Goal: Task Accomplishment & Management: Use online tool/utility

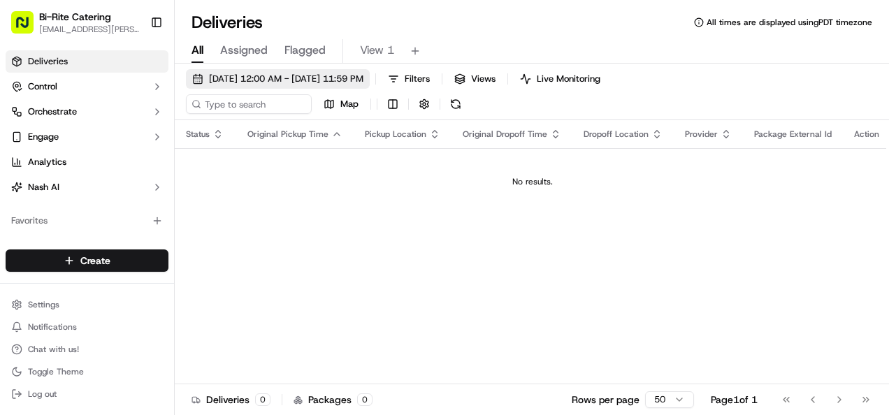
click at [328, 82] on span "09/21/2025 12:00 AM - 09/21/2025 11:59 PM" at bounding box center [286, 79] width 154 height 13
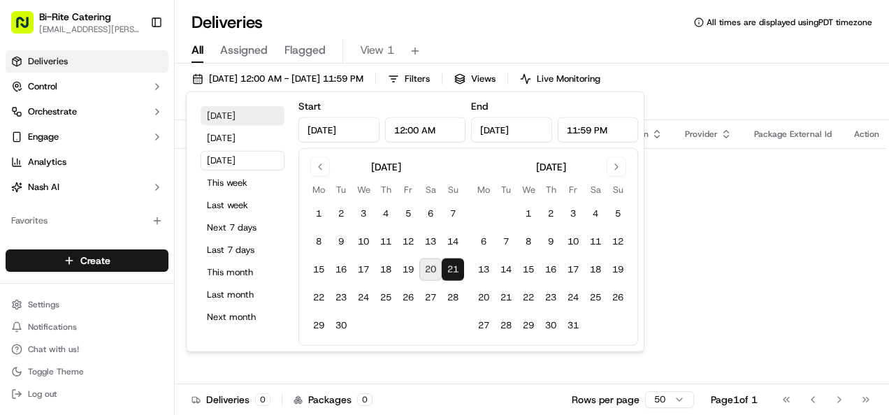
click at [233, 120] on button "Today" at bounding box center [243, 116] width 84 height 20
type input "Sep 20, 2025"
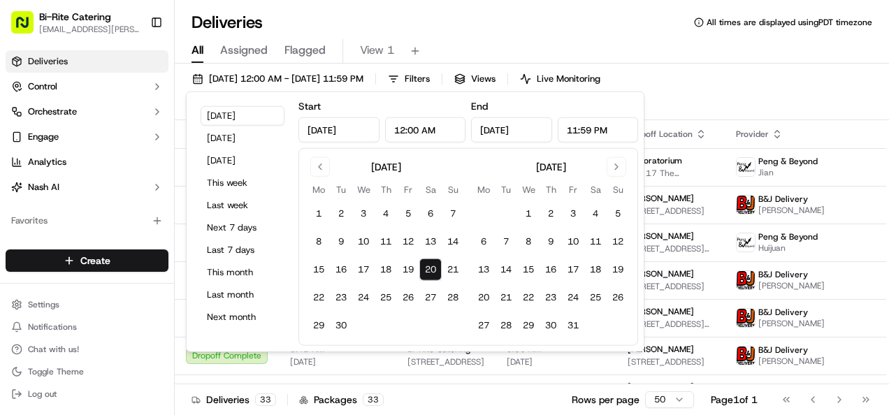
click at [541, 36] on div "All Assigned Flagged View 1" at bounding box center [532, 49] width 714 height 30
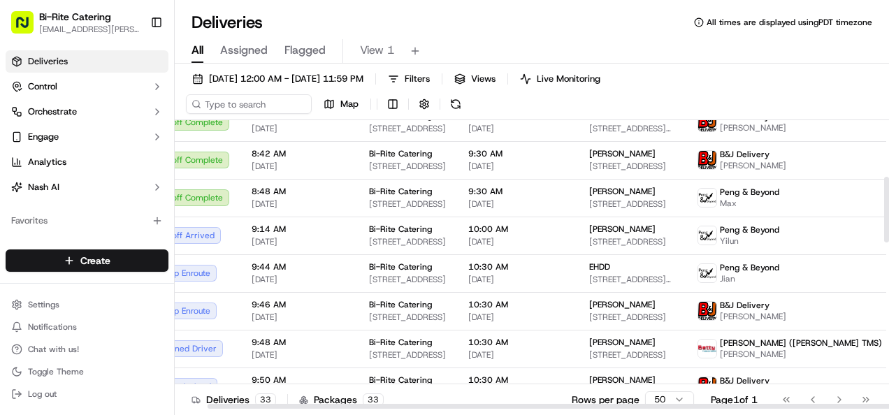
scroll to position [0, 38]
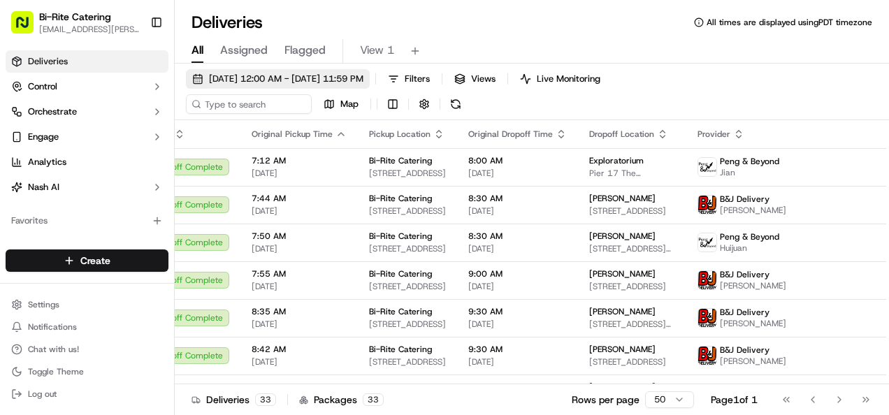
click at [349, 85] on button "09/20/2025 12:00 AM - 09/20/2025 11:59 PM" at bounding box center [278, 79] width 184 height 20
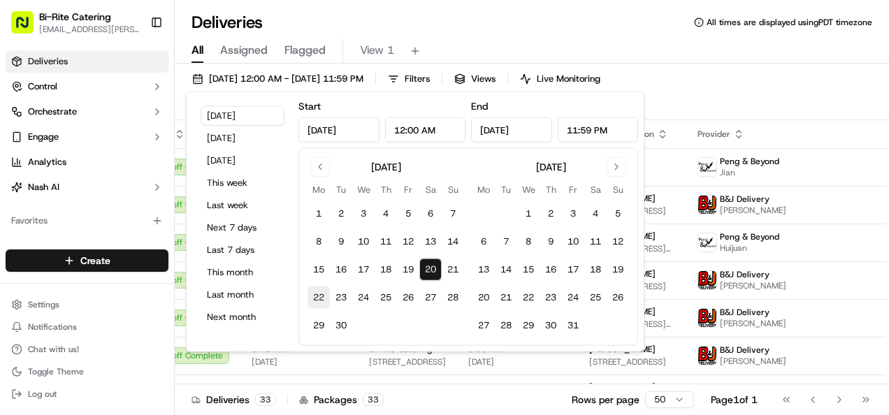
click at [322, 299] on button "22" at bounding box center [319, 298] width 22 height 22
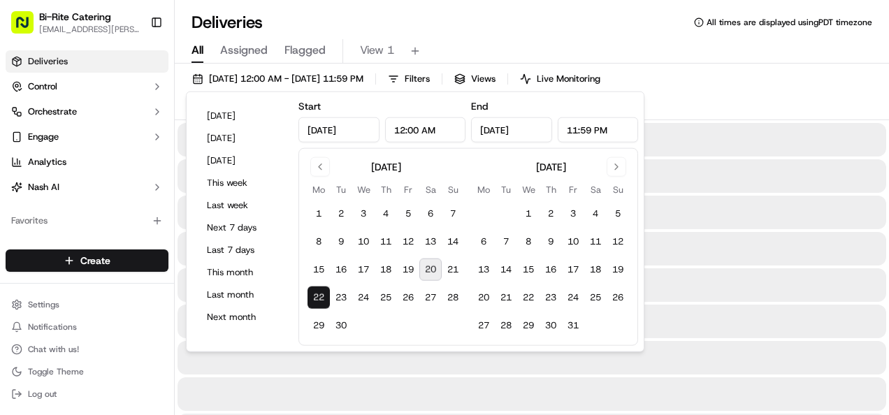
type input "Sep 22, 2025"
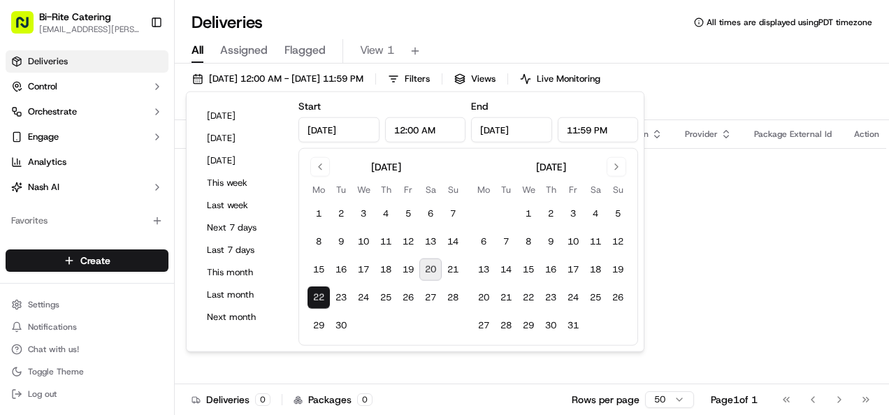
click at [502, 14] on div "Deliveries All times are displayed using PDT timezone" at bounding box center [532, 22] width 714 height 22
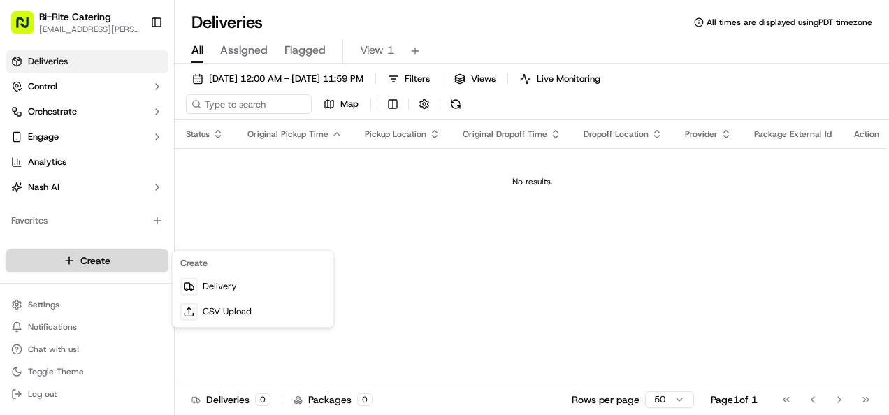
click at [131, 258] on html "Bi-Rite Catering lupe.muniz@biritemarket.com Toggle Sidebar Deliveries Control …" at bounding box center [444, 207] width 889 height 415
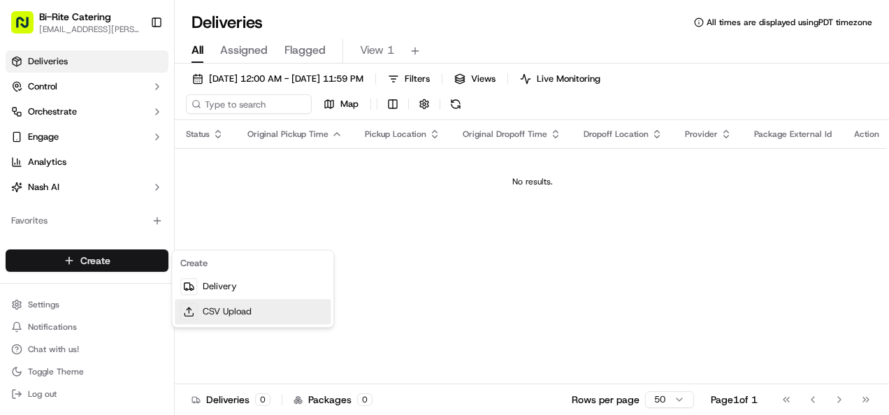
click at [208, 306] on link "CSV Upload" at bounding box center [253, 311] width 156 height 25
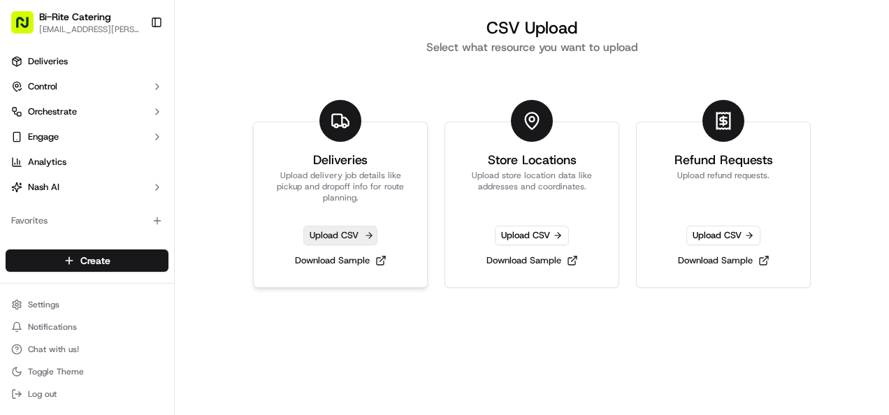
click at [352, 229] on span "Upload CSV" at bounding box center [340, 236] width 74 height 20
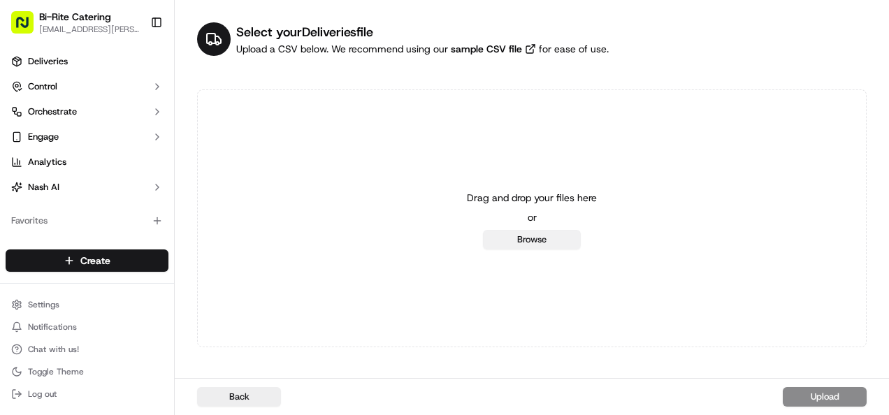
click at [529, 248] on button "Browse" at bounding box center [532, 240] width 98 height 20
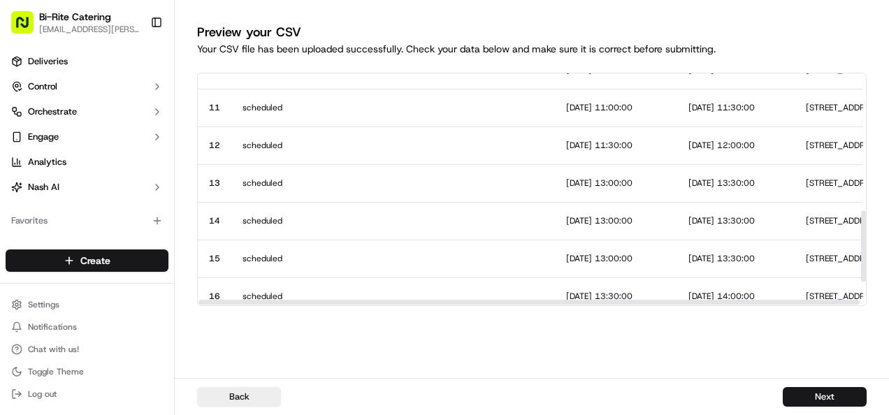
scroll to position [518, 0]
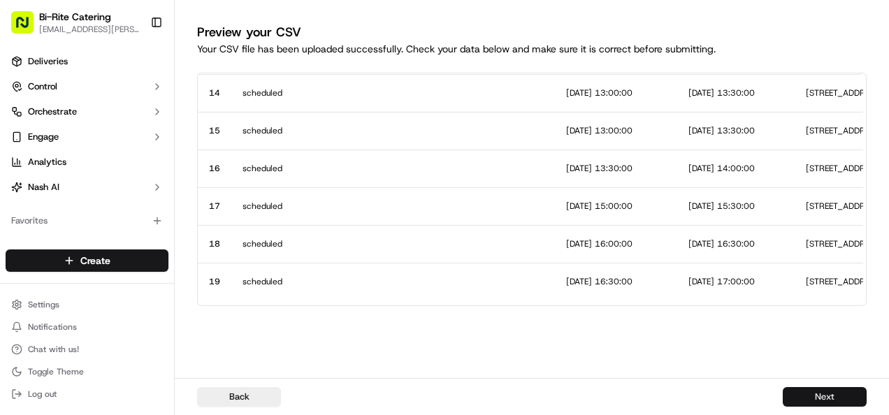
click at [814, 395] on button "Next" at bounding box center [825, 397] width 84 height 20
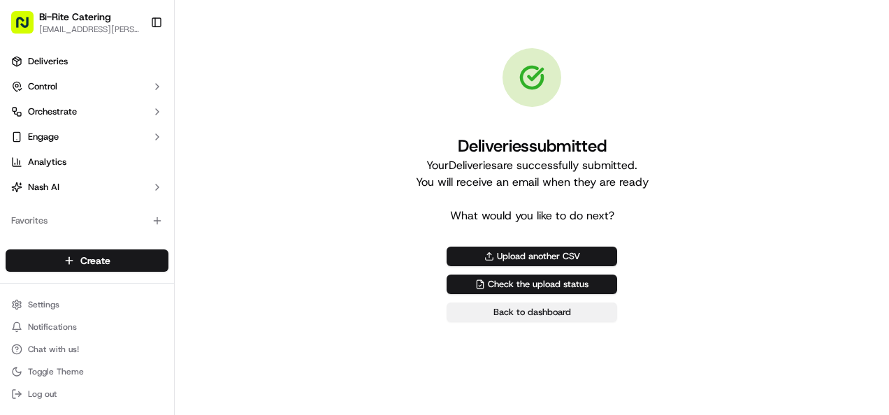
click at [489, 312] on link "Back to dashboard" at bounding box center [532, 313] width 171 height 20
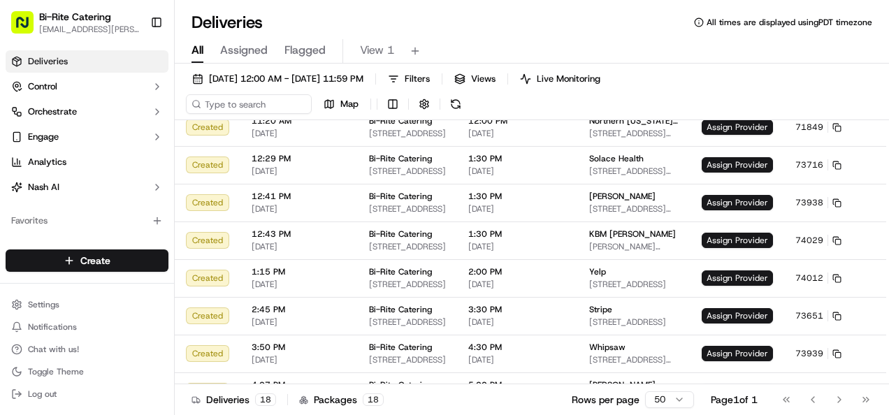
scroll to position [418, 0]
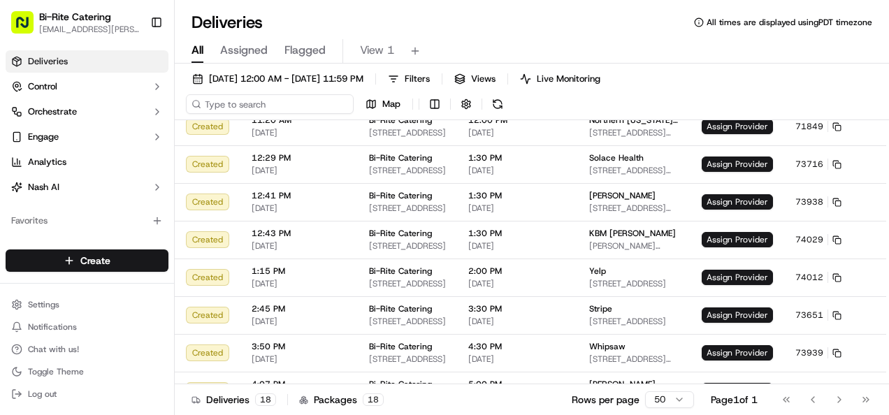
click at [273, 109] on input at bounding box center [270, 104] width 168 height 20
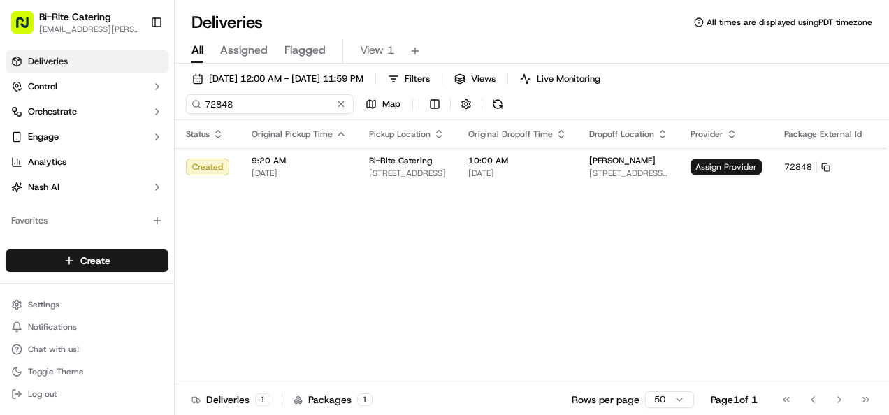
type input "72848"
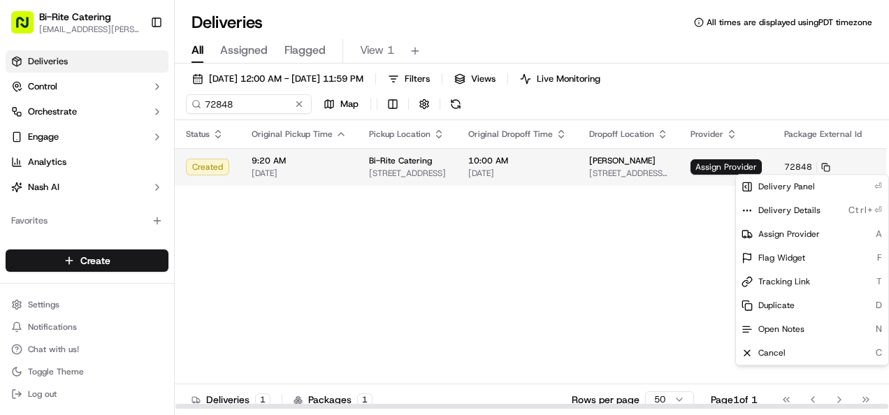
click at [879, 169] on html "Bi-Rite Catering [EMAIL_ADDRESS][PERSON_NAME][DOMAIN_NAME] Toggle Sidebar Deliv…" at bounding box center [444, 207] width 889 height 415
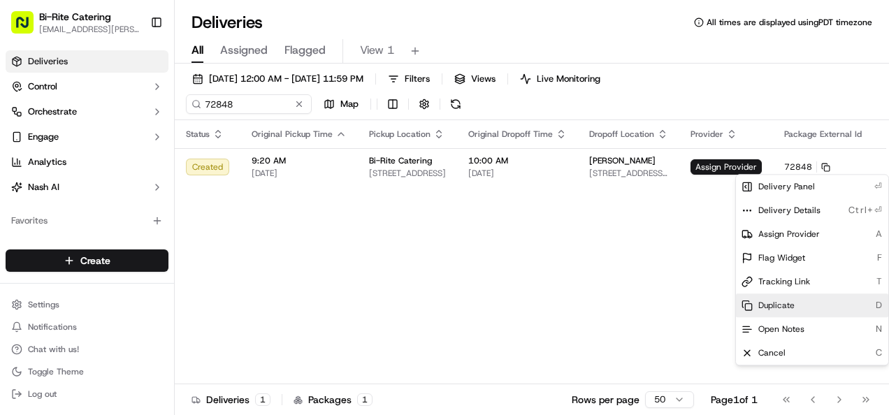
click at [777, 301] on span "Duplicate" at bounding box center [776, 305] width 36 height 11
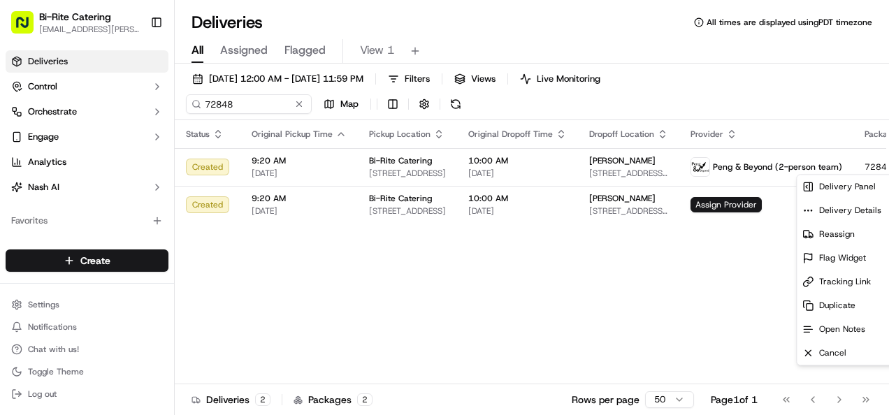
click at [502, 256] on html "Bi-Rite Catering [EMAIL_ADDRESS][PERSON_NAME][DOMAIN_NAME] Toggle Sidebar Deliv…" at bounding box center [444, 207] width 889 height 415
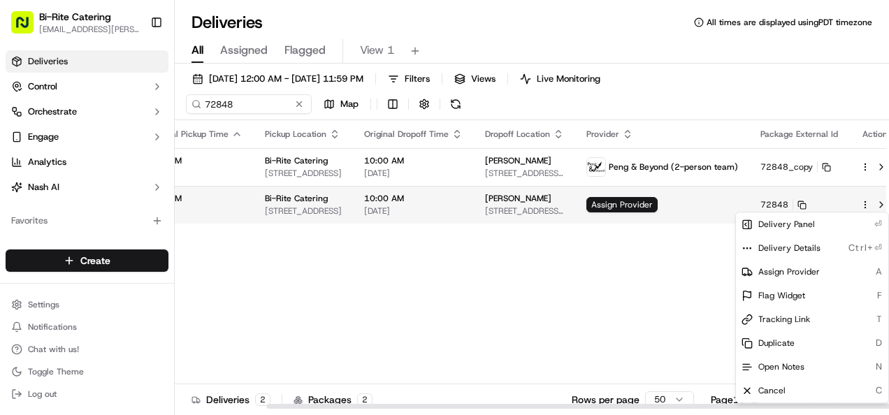
click at [853, 202] on html "Bi-Rite Catering [EMAIL_ADDRESS][PERSON_NAME][DOMAIN_NAME] Toggle Sidebar Deliv…" at bounding box center [444, 207] width 889 height 415
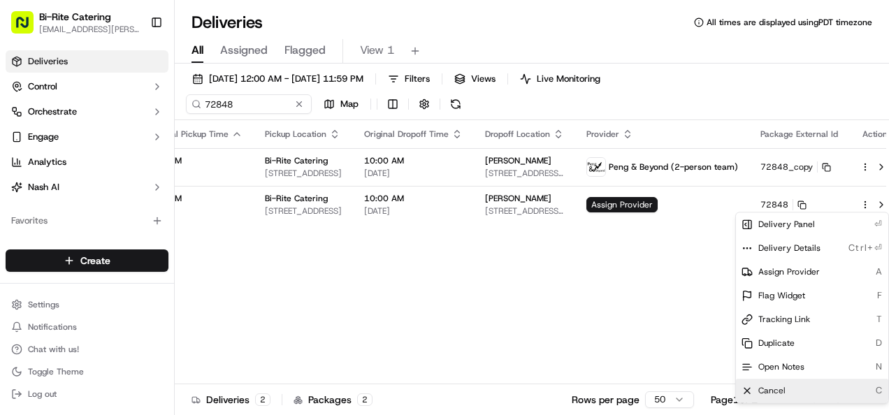
click at [779, 386] on span "Cancel" at bounding box center [771, 390] width 27 height 11
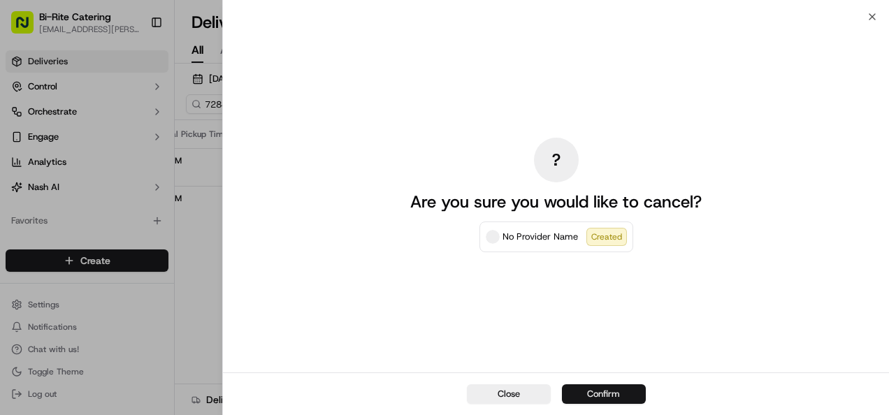
click at [630, 397] on button "Confirm" at bounding box center [604, 394] width 84 height 20
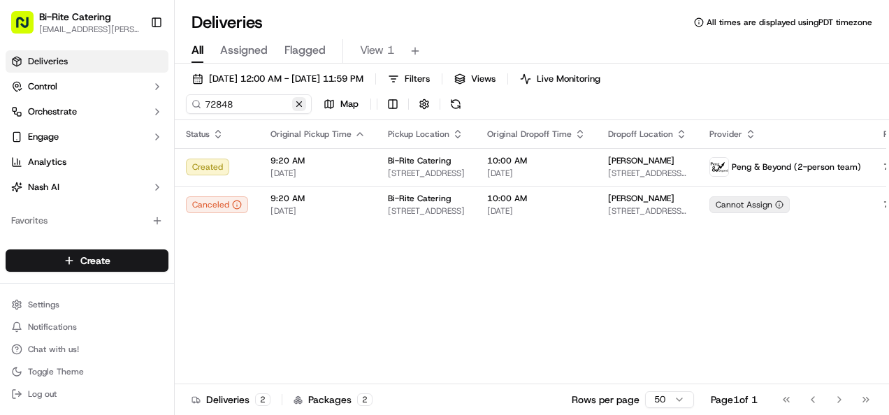
click at [296, 99] on button at bounding box center [299, 104] width 14 height 14
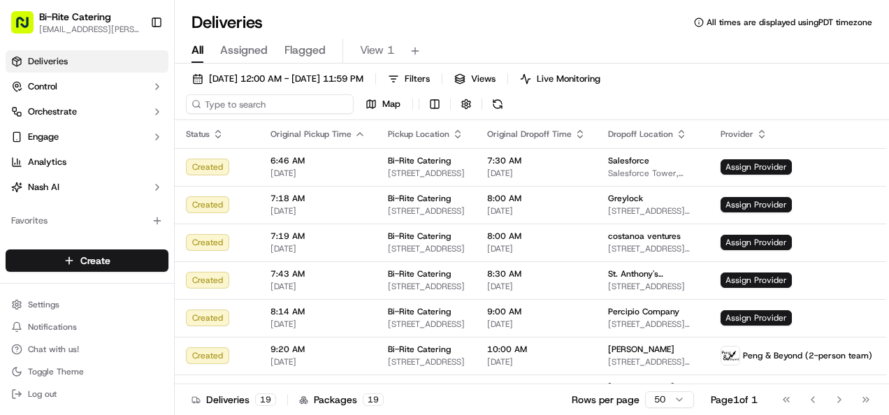
click at [296, 99] on input at bounding box center [270, 104] width 168 height 20
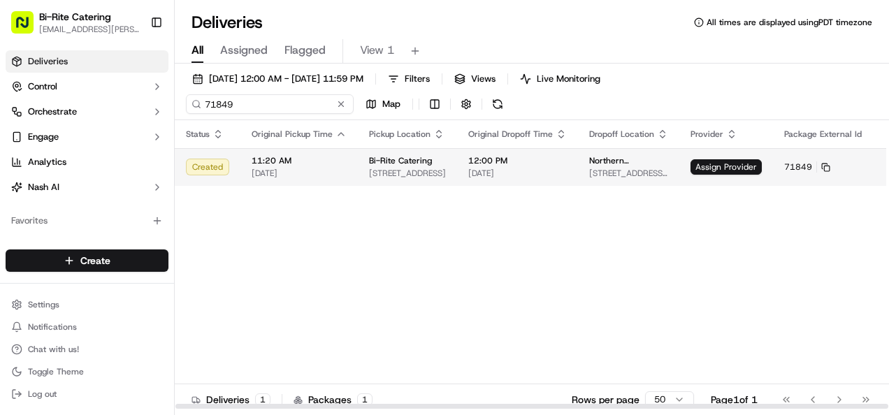
type input "71849"
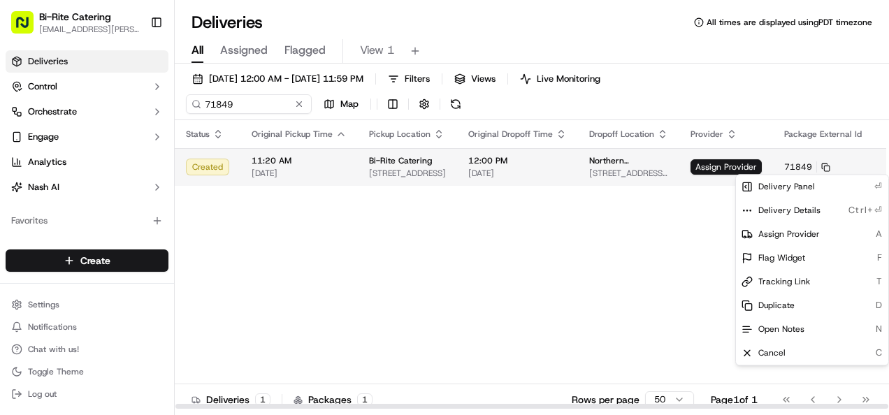
click at [875, 166] on html "Bi-Rite Catering [EMAIL_ADDRESS][PERSON_NAME][DOMAIN_NAME] Toggle Sidebar Deliv…" at bounding box center [444, 207] width 889 height 415
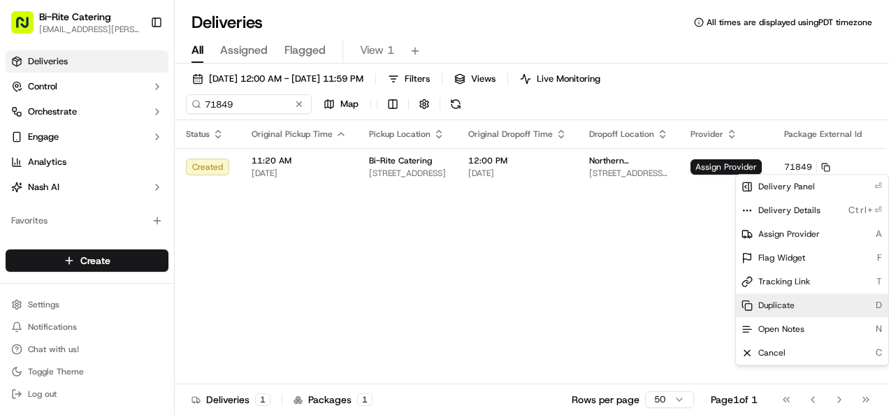
click at [770, 306] on span "Duplicate" at bounding box center [776, 305] width 36 height 11
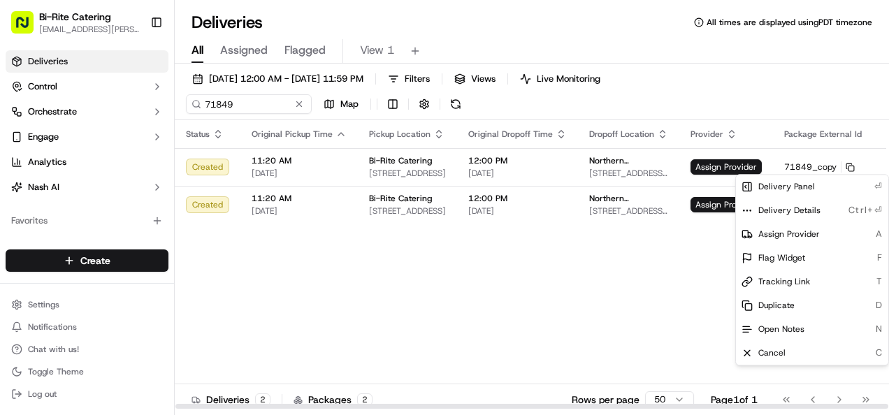
click at [471, 267] on html "Bi-Rite Catering [EMAIL_ADDRESS][PERSON_NAME][DOMAIN_NAME] Toggle Sidebar Deliv…" at bounding box center [444, 207] width 889 height 415
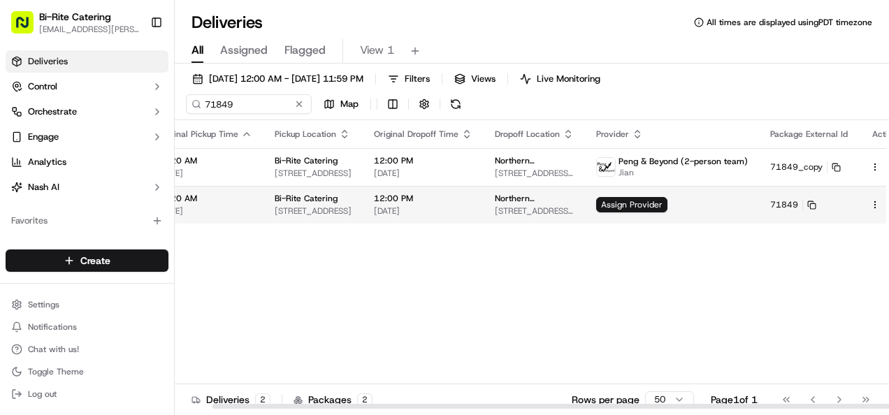
scroll to position [0, 134]
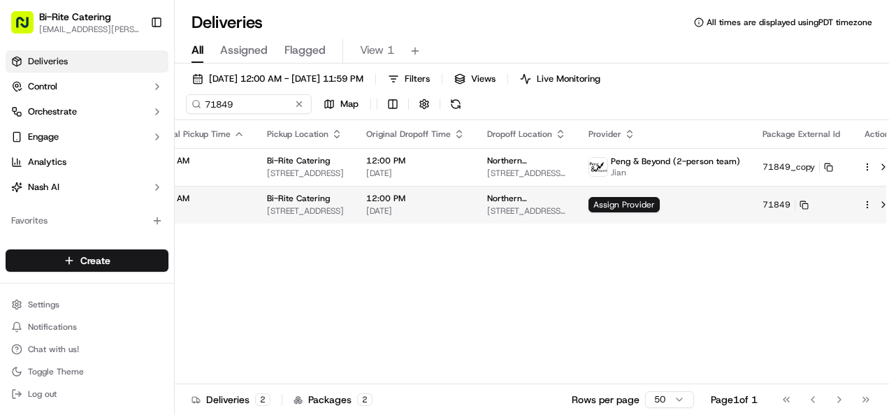
click at [850, 207] on html "Bi-Rite Catering [EMAIL_ADDRESS][PERSON_NAME][DOMAIN_NAME] Toggle Sidebar Deliv…" at bounding box center [444, 207] width 889 height 415
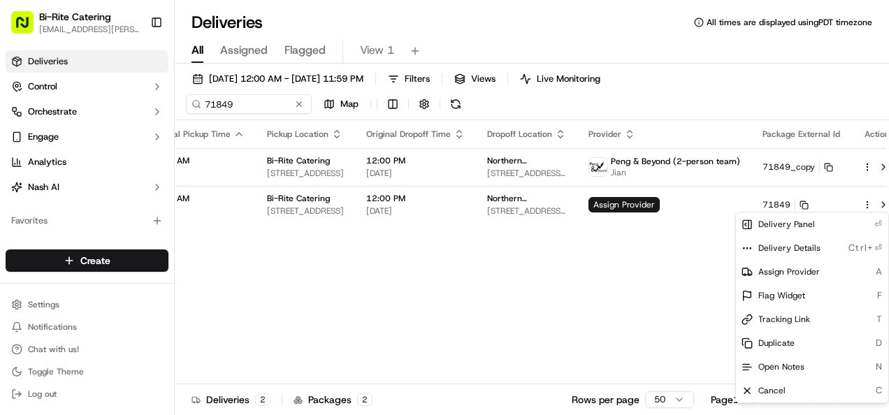
click at [773, 393] on span "Cancel" at bounding box center [771, 390] width 27 height 11
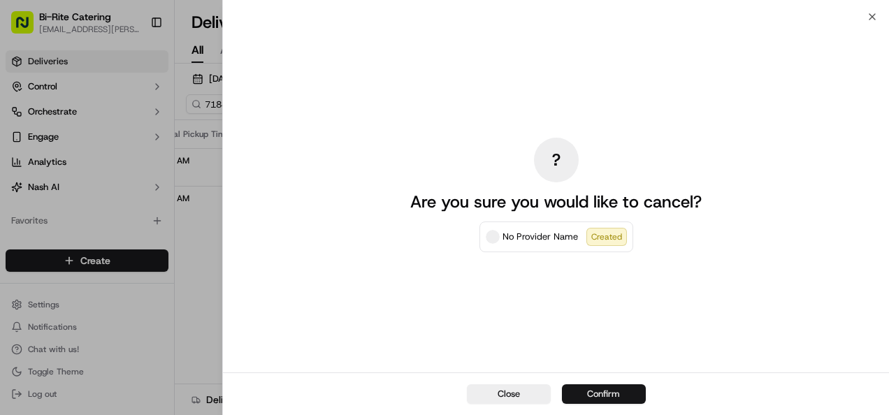
click at [620, 396] on button "Confirm" at bounding box center [604, 394] width 84 height 20
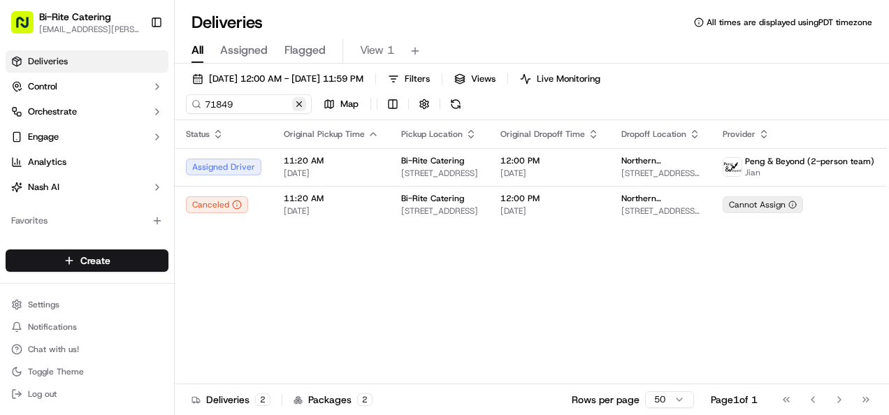
click at [301, 110] on button at bounding box center [299, 104] width 14 height 14
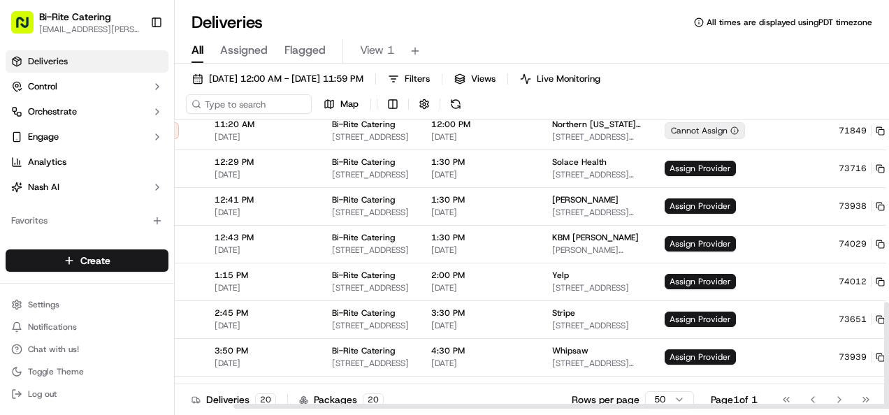
scroll to position [493, 69]
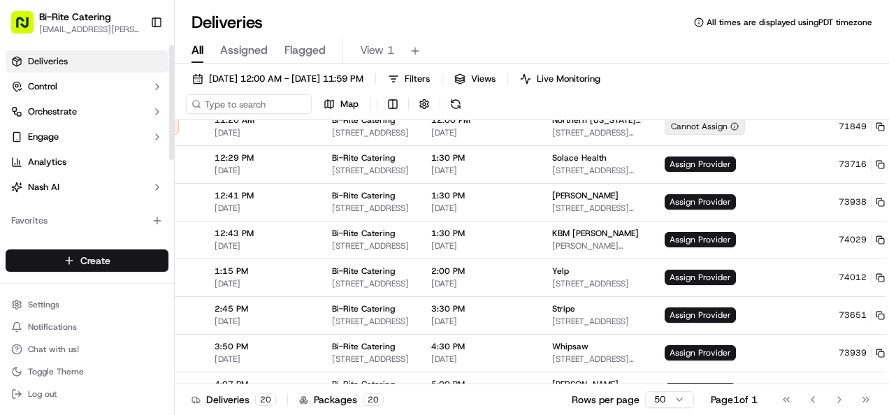
click at [101, 264] on html "Bi-Rite Catering [EMAIL_ADDRESS][PERSON_NAME][DOMAIN_NAME] Toggle Sidebar Deliv…" at bounding box center [444, 207] width 889 height 415
click at [201, 284] on link "Delivery" at bounding box center [253, 286] width 156 height 25
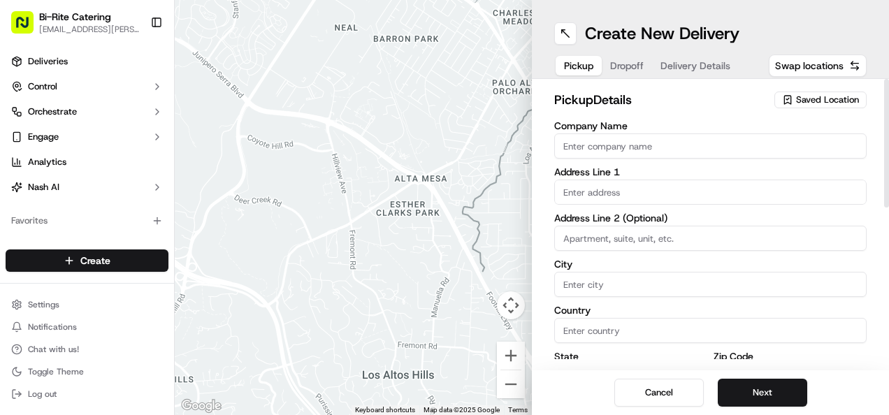
click at [614, 143] on input "Company Name" at bounding box center [710, 145] width 312 height 25
type input "Bi-Rite Catering"
type input "1970 [GEOGRAPHIC_DATA]"
type input "[GEOGRAPHIC_DATA]"
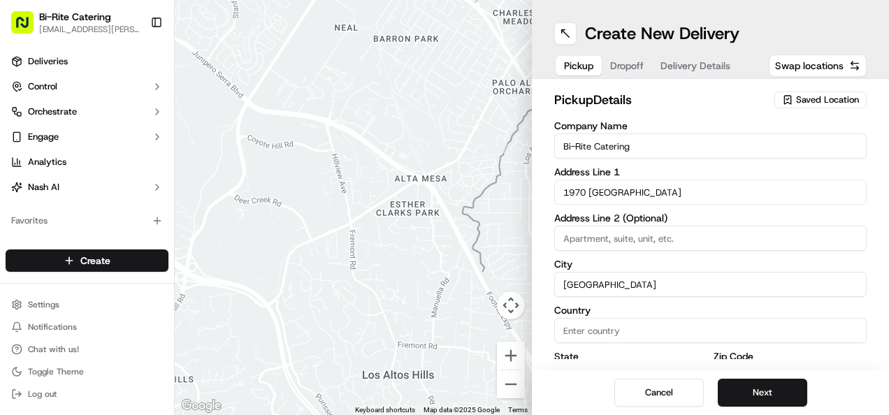
type input "[GEOGRAPHIC_DATA]"
type input "CA"
type input "94124"
type input "Bi-Rite"
type input "Catering"
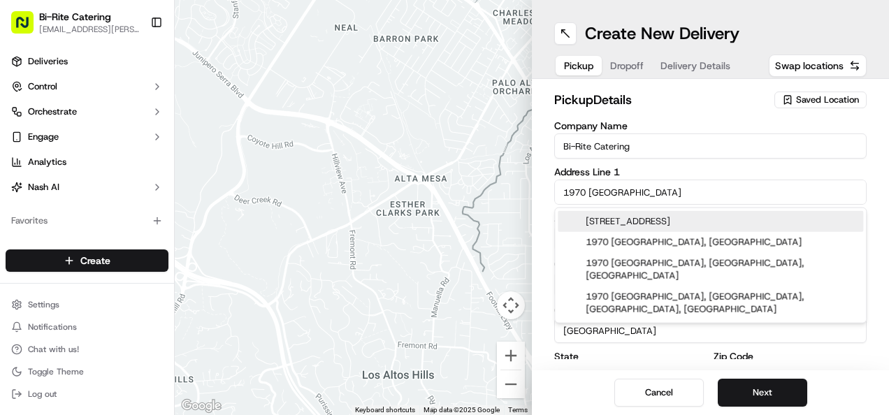
click at [634, 226] on div "[STREET_ADDRESS]" at bounding box center [710, 221] width 305 height 21
type input "1970 [GEOGRAPHIC_DATA]"
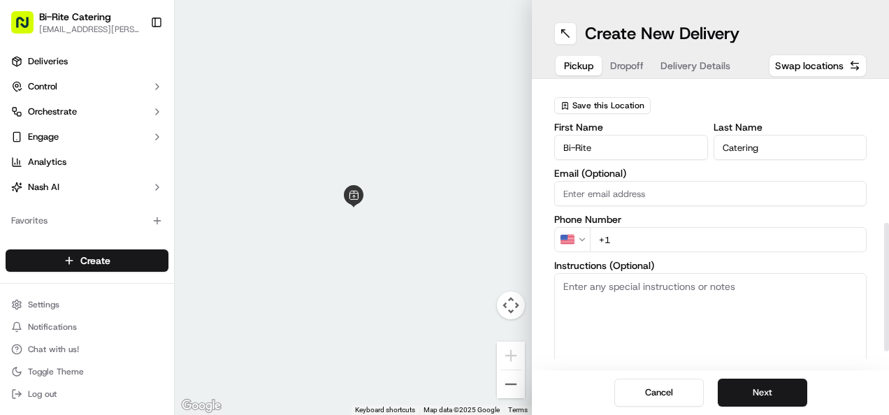
scroll to position [301, 0]
click at [579, 285] on textarea "Instructions (Optional)" at bounding box center [710, 325] width 312 height 105
paste textarea "Ring the intercom on the right hand side. Order #74033 for [PERSON_NAME]"
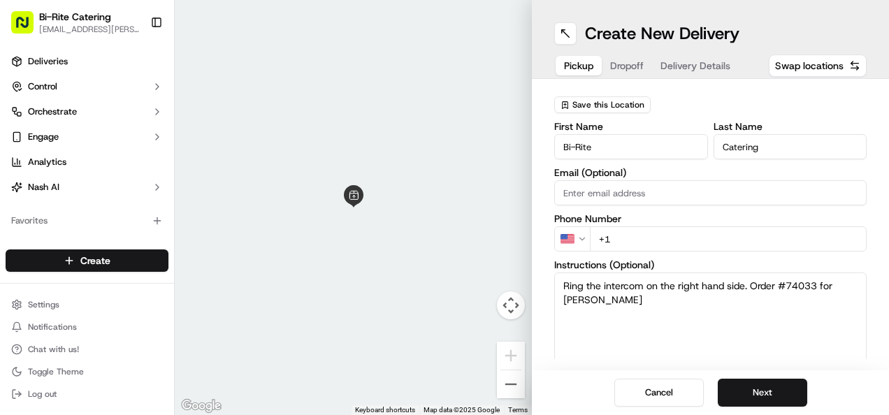
type textarea "Ring the intercom on the right hand side. Order #74033 for [PERSON_NAME]"
click at [661, 227] on input "+1" at bounding box center [728, 238] width 277 height 25
type input "[PHONE_NUMBER]"
click at [774, 391] on button "Next" at bounding box center [762, 393] width 89 height 28
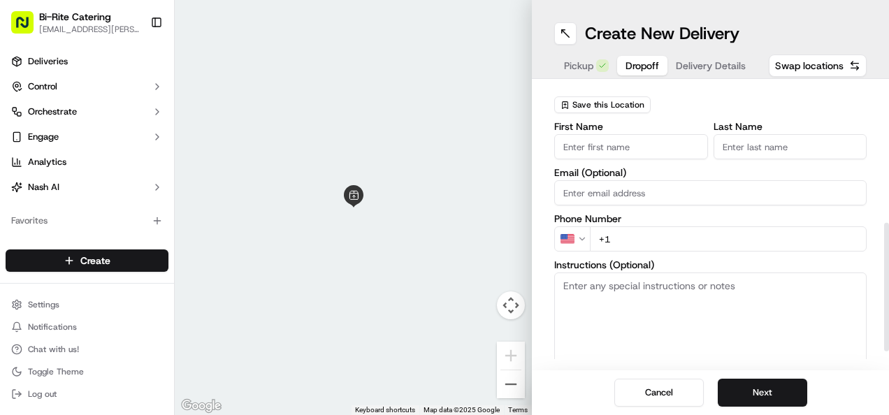
click at [558, 154] on input "First Name" at bounding box center [631, 146] width 154 height 25
type input "[PERSON_NAME]"
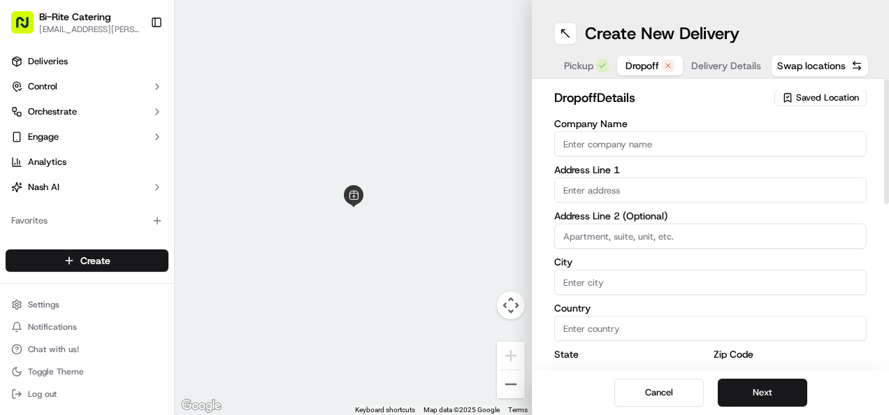
scroll to position [0, 0]
click at [641, 147] on input "Company Name" at bounding box center [710, 145] width 312 height 25
paste input "[PERSON_NAME] [PERSON_NAME]"
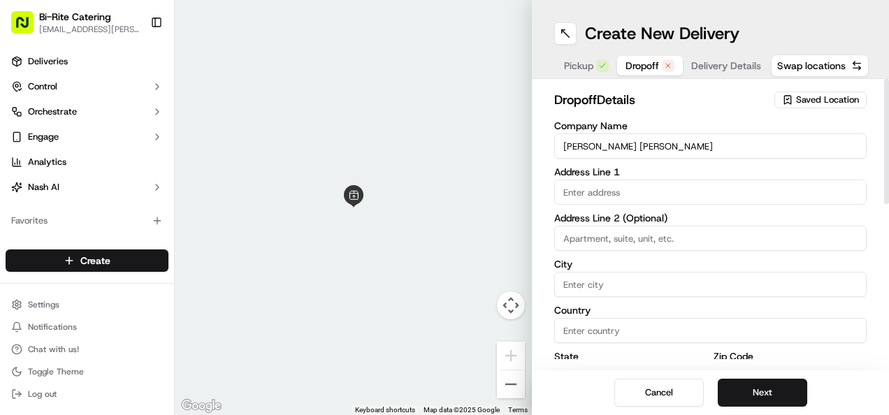
type input "[PERSON_NAME] [PERSON_NAME]"
click at [583, 193] on input "text" at bounding box center [710, 192] width 312 height 25
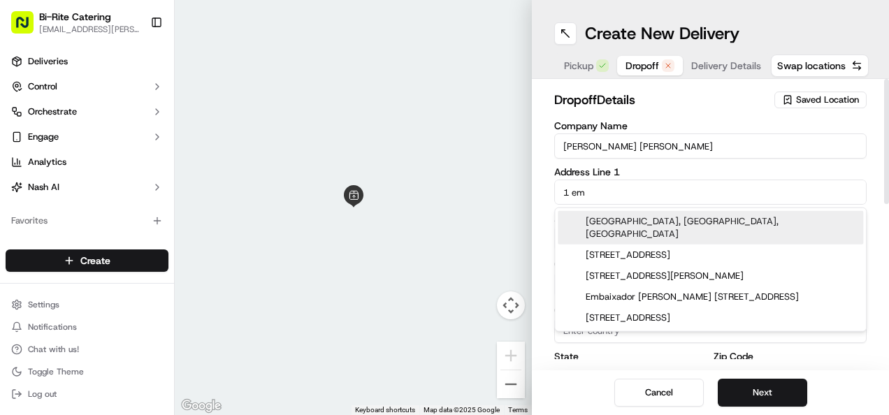
click at [627, 218] on div "[GEOGRAPHIC_DATA], [GEOGRAPHIC_DATA], [GEOGRAPHIC_DATA]" at bounding box center [710, 228] width 305 height 34
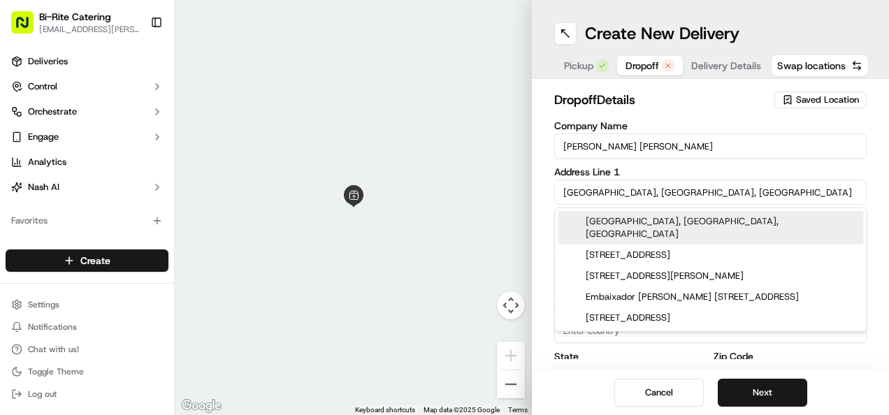
type input "[GEOGRAPHIC_DATA], [GEOGRAPHIC_DATA], [GEOGRAPHIC_DATA]"
type input "[GEOGRAPHIC_DATA]"
type input "CA"
type input "94111"
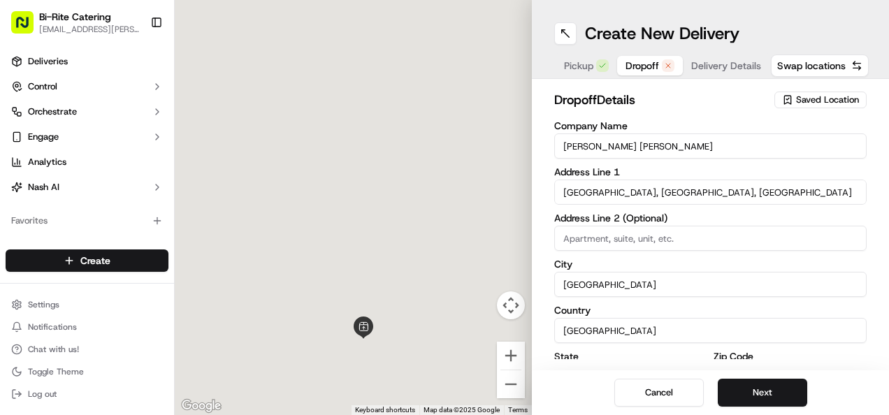
type input "One Embarcadero Center"
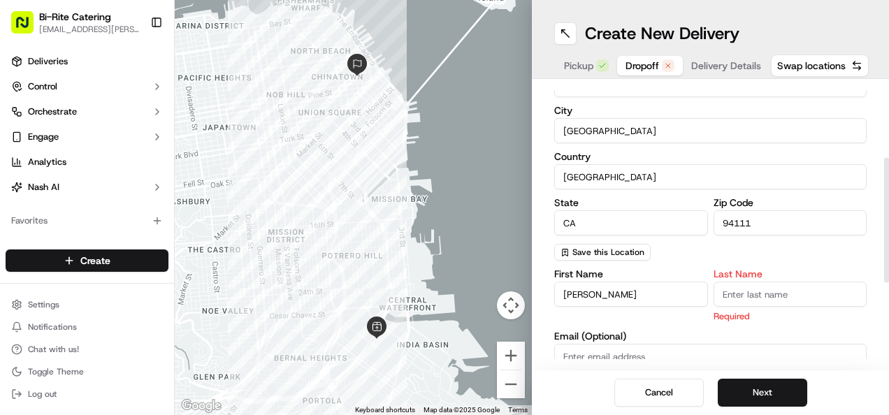
scroll to position [172, 0]
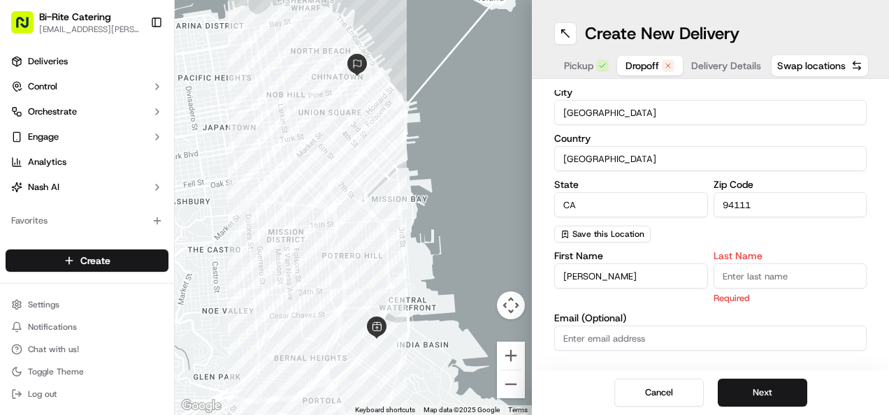
click at [758, 274] on input "Last Name" at bounding box center [791, 275] width 154 height 25
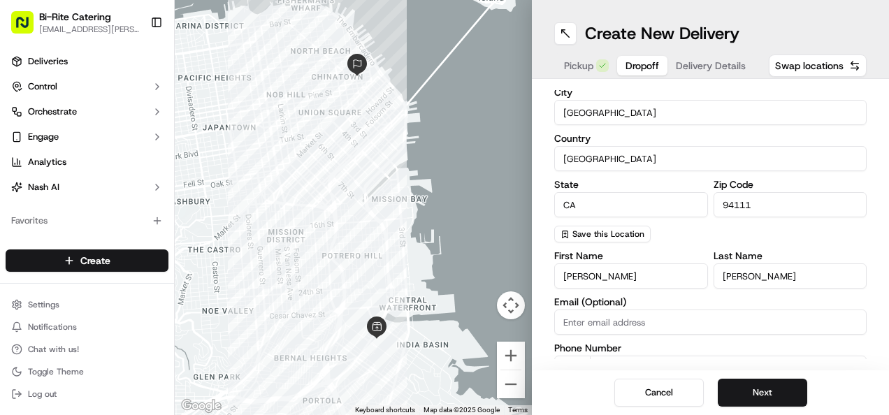
type input "[PERSON_NAME]"
click at [677, 218] on div "Company Name [PERSON_NAME] [PERSON_NAME] Address Line [GEOGRAPHIC_DATA] Address…" at bounding box center [710, 96] width 312 height 294
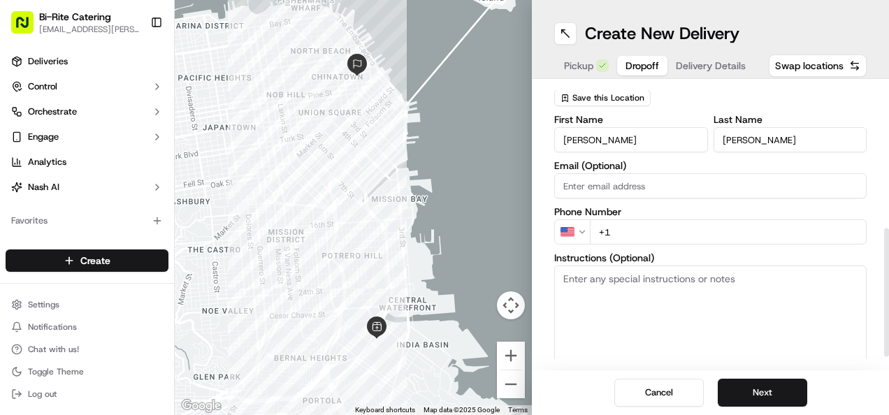
scroll to position [319, 0]
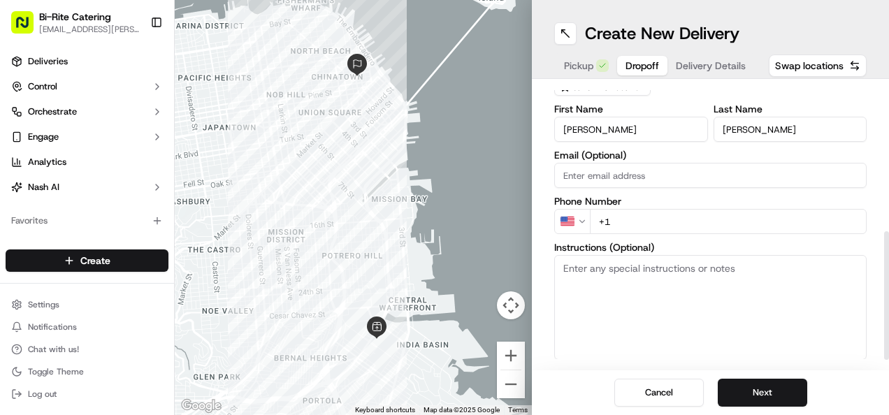
click at [643, 226] on input "+1" at bounding box center [728, 221] width 277 height 25
paste input "[PHONE_NUMBER]"
type input "[PHONE_NUMBER]"
click at [689, 284] on textarea "Instructions (Optional)" at bounding box center [710, 307] width 312 height 105
click at [584, 300] on textarea "Instructions (Optional)" at bounding box center [710, 307] width 312 height 105
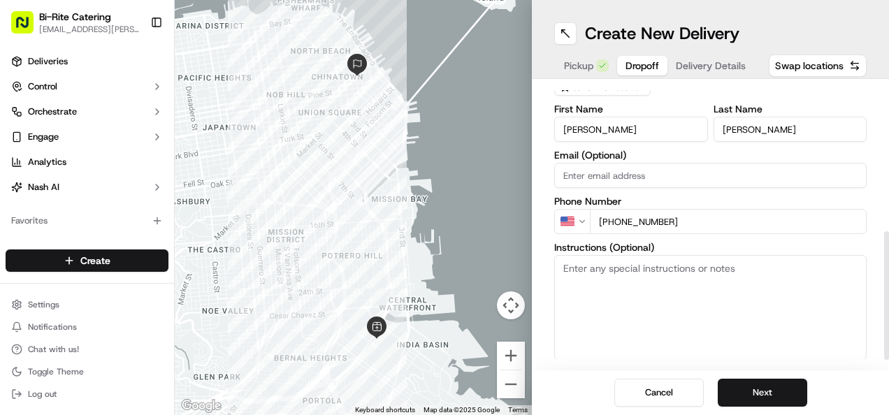
paste textarea "Please deliver to the 26th floor. Call [PERSON_NAME] if needed [PHONE_NUMBER]"
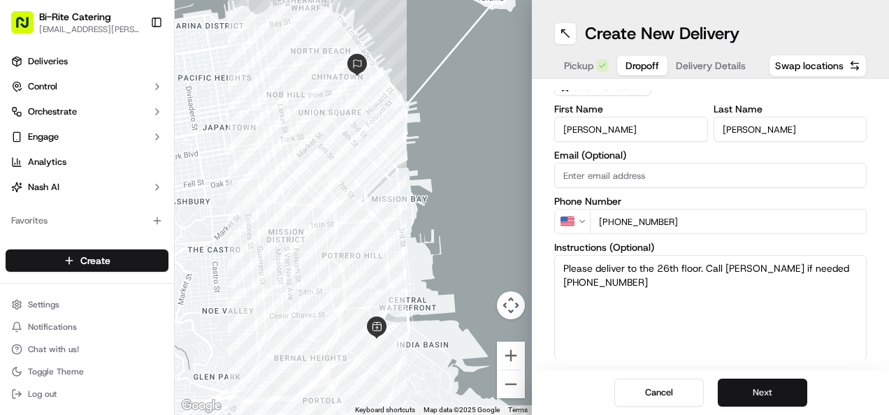
type textarea "Please deliver to the 26th floor. Call [PERSON_NAME] if needed [PHONE_NUMBER]"
click at [751, 383] on button "Next" at bounding box center [762, 393] width 89 height 28
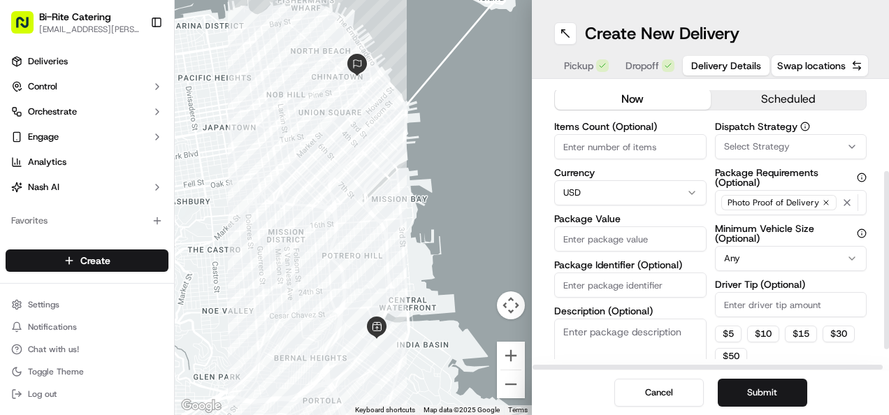
scroll to position [0, 0]
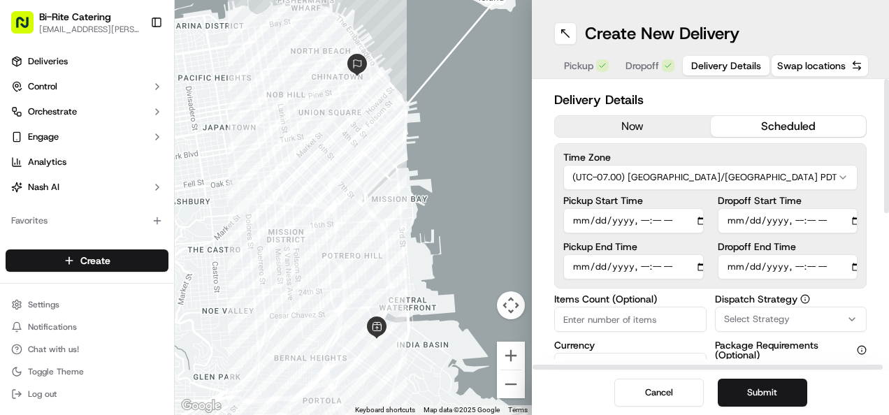
click at [746, 119] on button "scheduled" at bounding box center [789, 126] width 156 height 21
click at [737, 215] on input "Dropoff Start Time" at bounding box center [788, 220] width 140 height 25
type input "[DATE]T07:00"
click at [730, 262] on input "Dropoff End Time" at bounding box center [788, 266] width 140 height 25
type input "[DATE]T07:30"
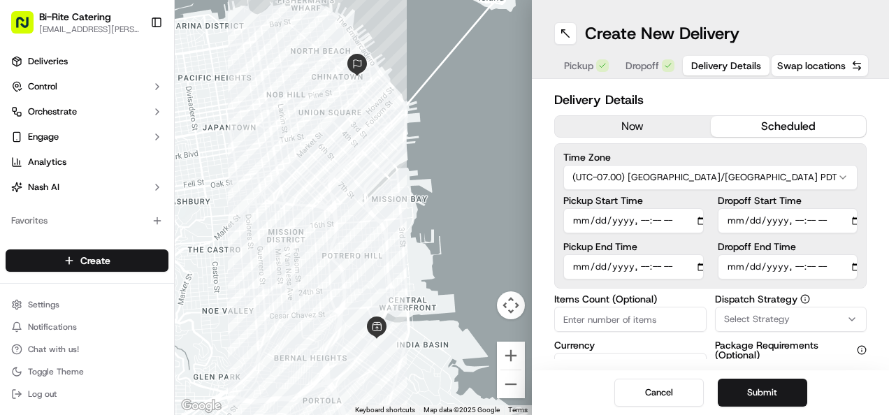
click at [639, 313] on input "Items Count (Optional)" at bounding box center [630, 319] width 152 height 25
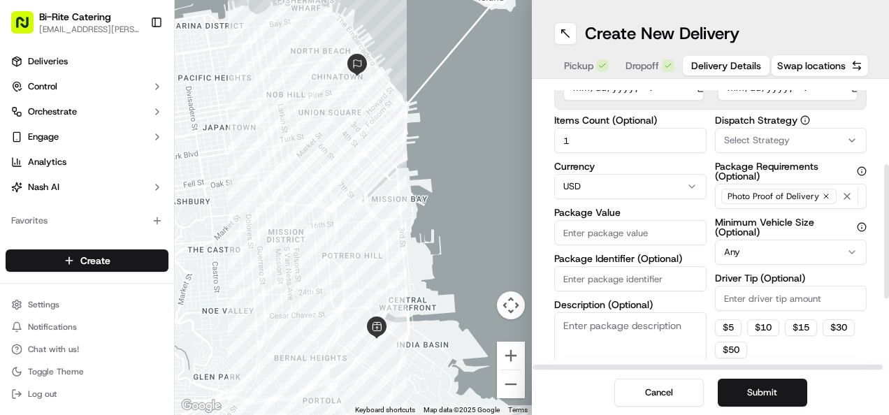
scroll to position [187, 0]
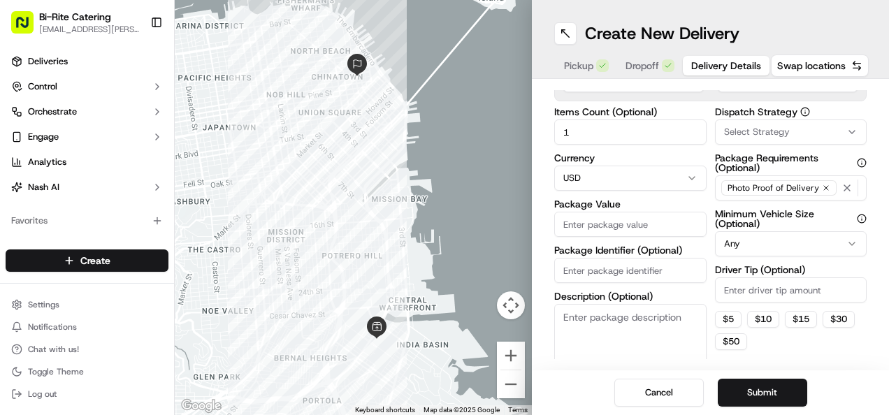
type input "1"
click at [580, 225] on input "Package Value" at bounding box center [630, 224] width 152 height 25
type input "155"
click at [572, 270] on input "Package Identifier (Optional)" at bounding box center [630, 270] width 152 height 25
type input "74033"
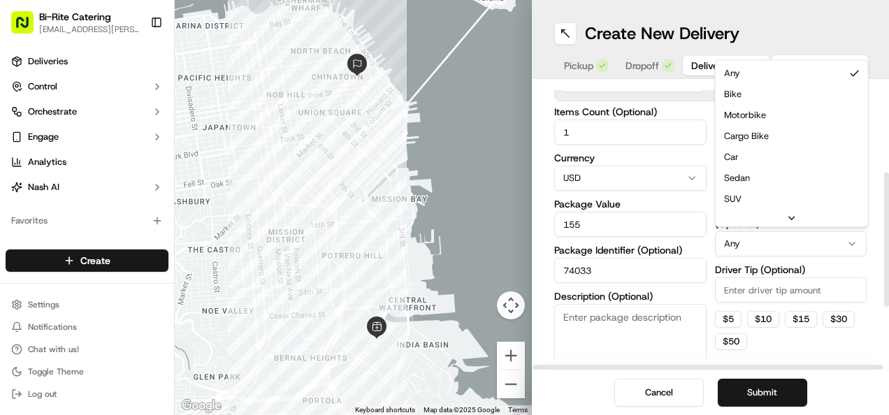
click at [820, 248] on html "Bi-Rite Catering [EMAIL_ADDRESS][PERSON_NAME][DOMAIN_NAME] Toggle Sidebar Deliv…" at bounding box center [444, 207] width 889 height 415
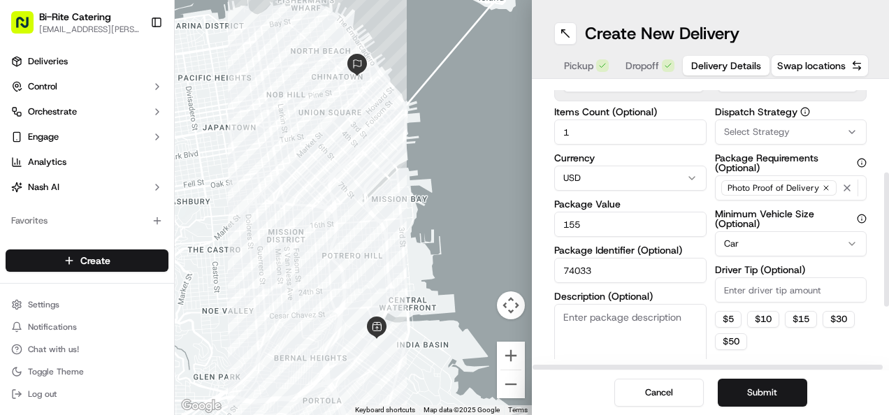
click at [763, 288] on input "Driver Tip (Optional)" at bounding box center [791, 289] width 152 height 25
click at [725, 320] on button "$ 5" at bounding box center [728, 319] width 27 height 17
type input "5"
click at [742, 301] on input "5" at bounding box center [791, 289] width 152 height 25
type input "10.24"
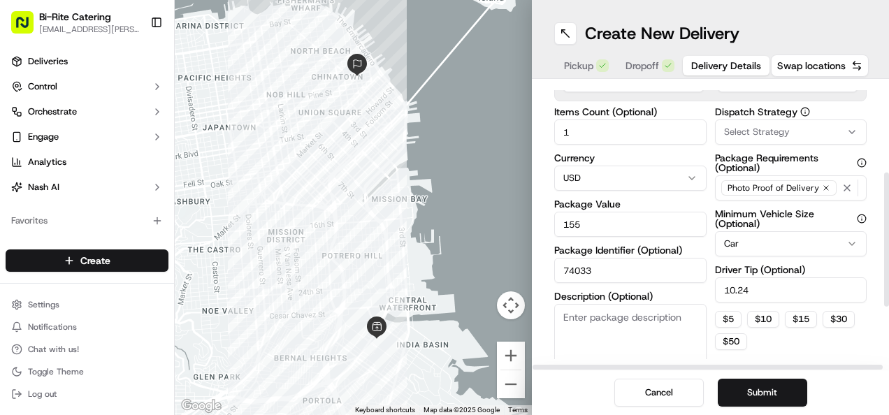
click at [588, 312] on textarea "Description (Optional)" at bounding box center [630, 343] width 152 height 78
paste textarea "4 items, bag"
type textarea "4 items, bag"
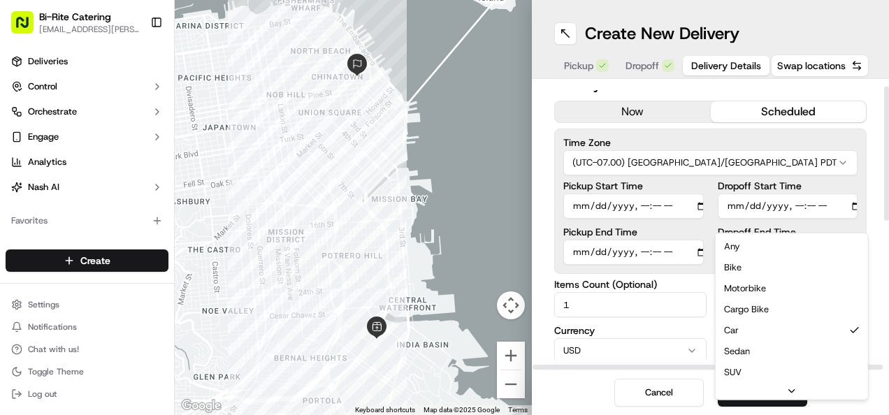
scroll to position [11, 0]
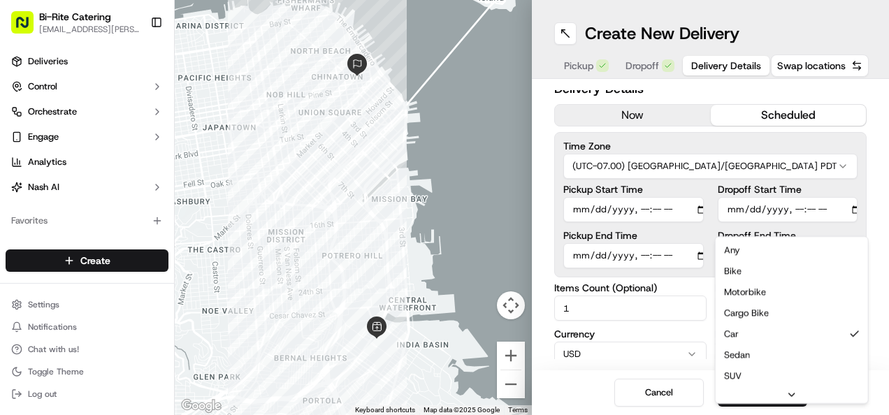
click at [688, 285] on label "Items Count (Optional)" at bounding box center [630, 288] width 152 height 10
click at [688, 296] on input "1" at bounding box center [630, 308] width 152 height 25
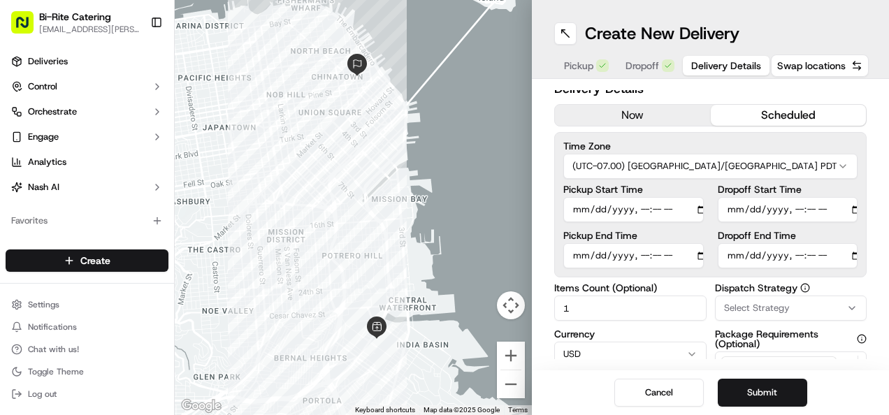
click at [579, 205] on input "Pickup Start Time" at bounding box center [633, 209] width 140 height 25
click at [573, 260] on input "Pickup End Time" at bounding box center [633, 255] width 140 height 25
click at [584, 214] on input "Pickup Start Time" at bounding box center [633, 209] width 140 height 25
click at [734, 391] on button "Submit" at bounding box center [762, 393] width 89 height 28
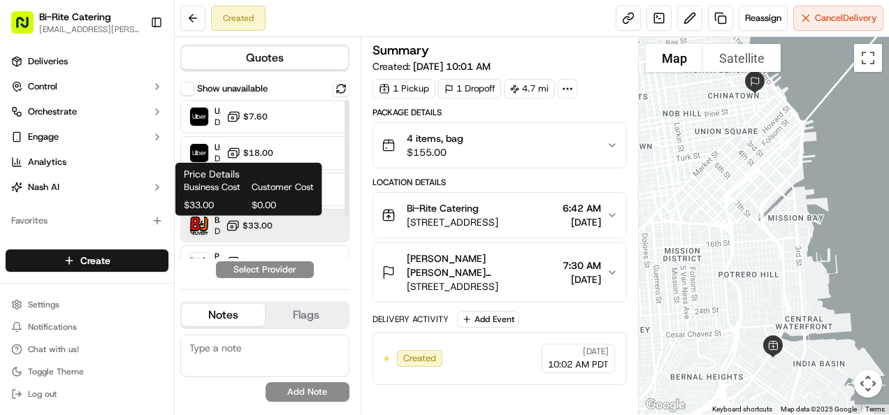
click at [261, 228] on span "$33.00" at bounding box center [258, 225] width 30 height 11
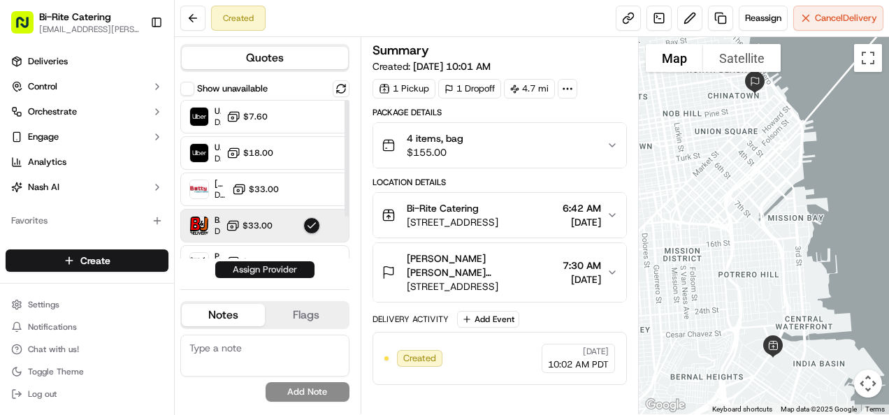
click at [252, 270] on button "Assign Provider" at bounding box center [264, 269] width 99 height 17
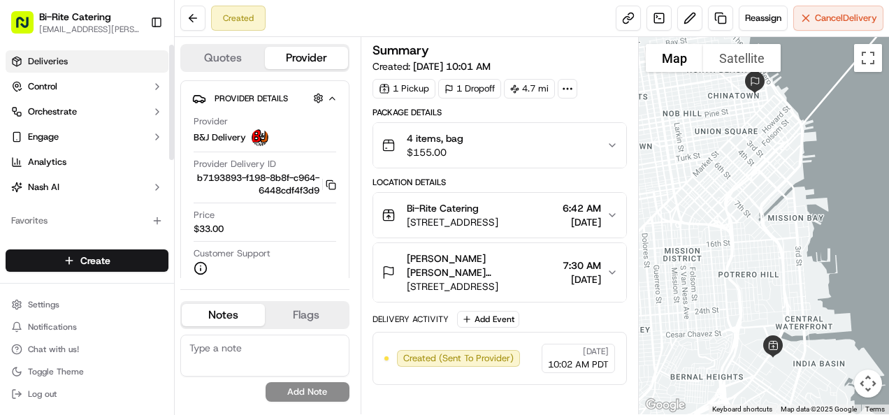
click at [73, 66] on link "Deliveries" at bounding box center [87, 61] width 163 height 22
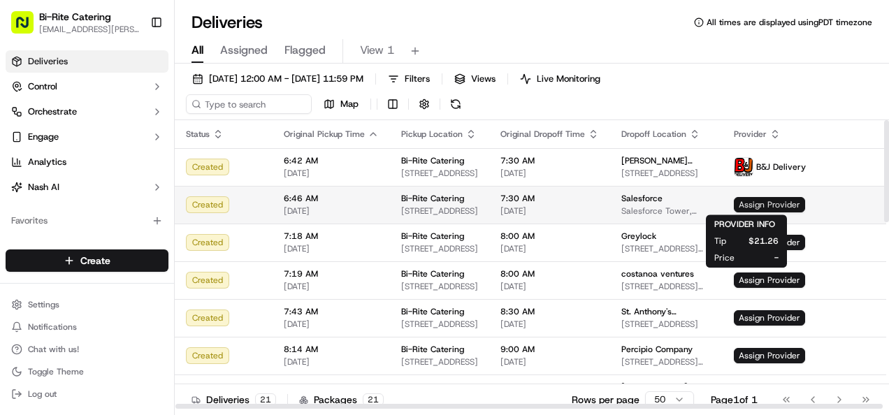
click at [734, 204] on span "Assign Provider" at bounding box center [769, 204] width 71 height 15
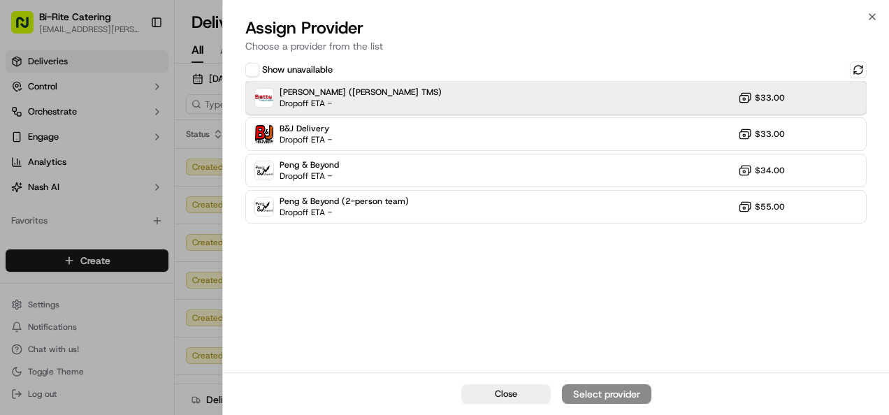
click at [615, 91] on div "[PERSON_NAME] ([PERSON_NAME] TMS) Dropoff ETA - $33.00" at bounding box center [555, 98] width 621 height 34
click at [600, 391] on div "Assign Provider" at bounding box center [606, 394] width 68 height 14
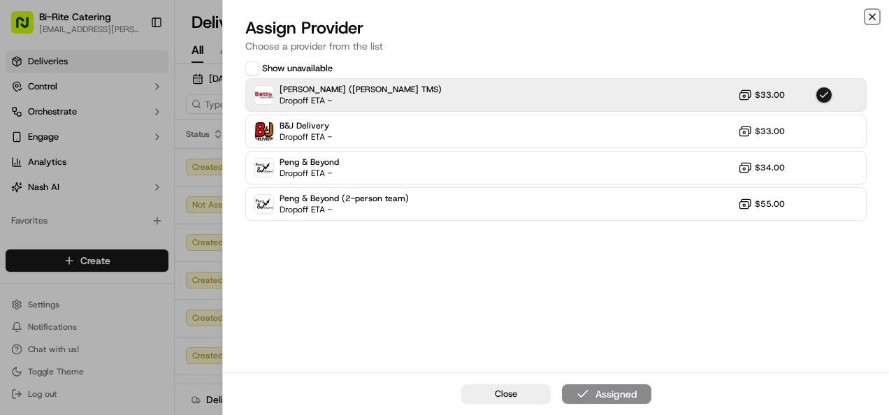
click at [875, 16] on icon "button" at bounding box center [872, 16] width 11 height 11
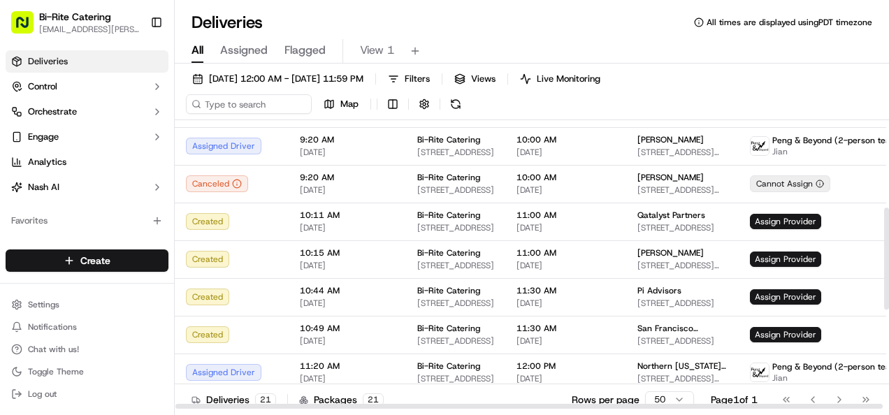
scroll to position [248, 0]
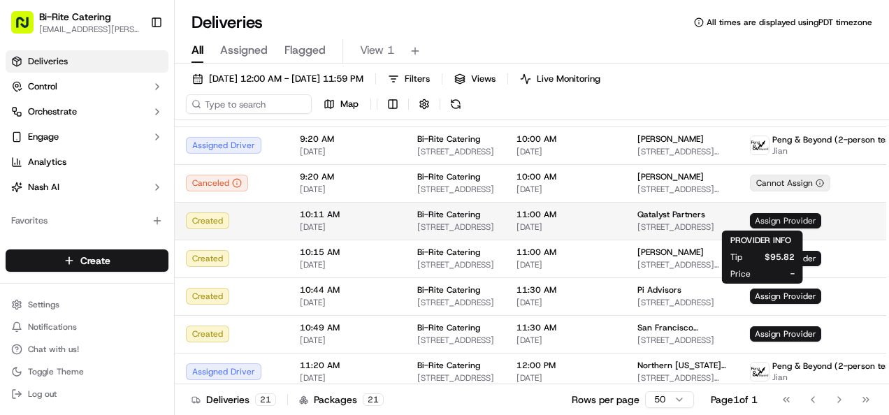
click at [770, 217] on span "Assign Provider" at bounding box center [785, 220] width 71 height 15
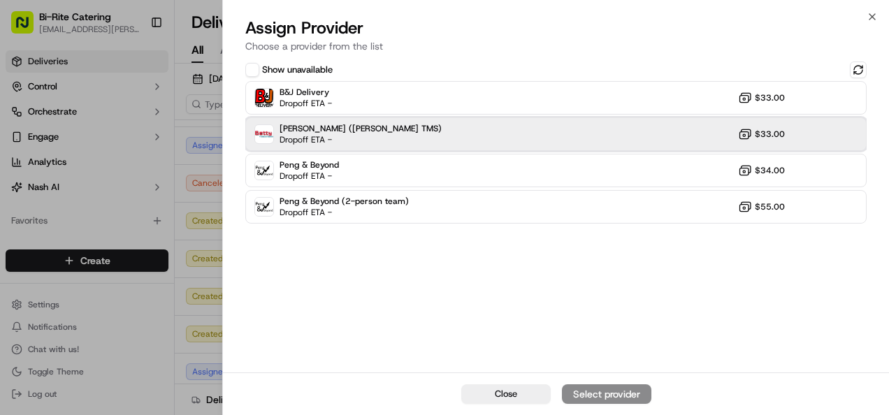
click at [544, 133] on div "[PERSON_NAME] ([PERSON_NAME] TMS) Dropoff ETA - $33.00" at bounding box center [555, 134] width 621 height 34
click at [591, 388] on div "Assign Provider" at bounding box center [606, 394] width 68 height 14
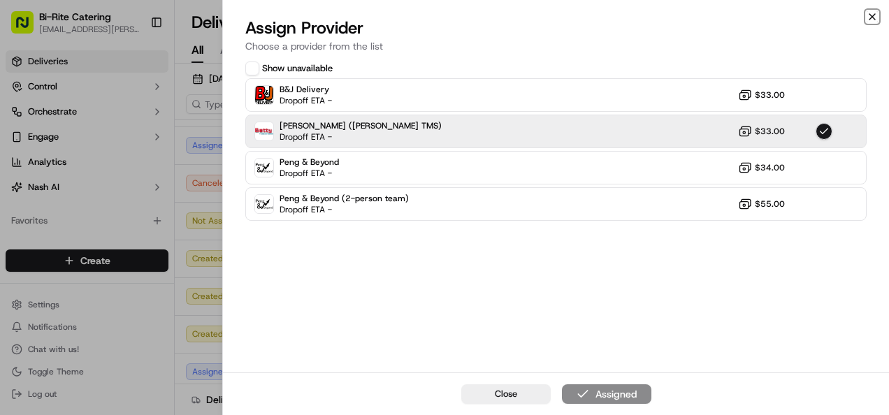
click at [872, 18] on icon "button" at bounding box center [872, 16] width 11 height 11
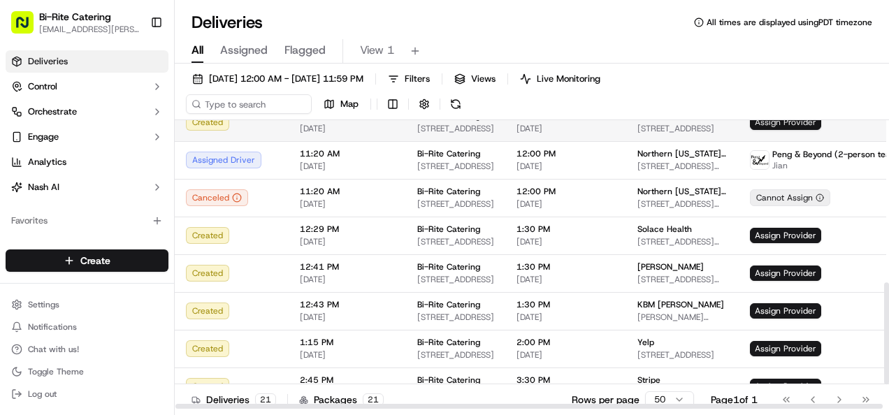
scroll to position [475, 0]
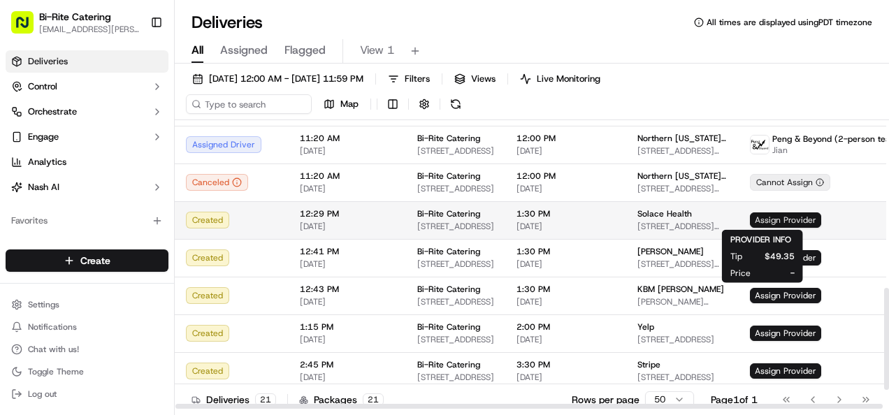
click at [763, 214] on span "Assign Provider" at bounding box center [785, 219] width 71 height 15
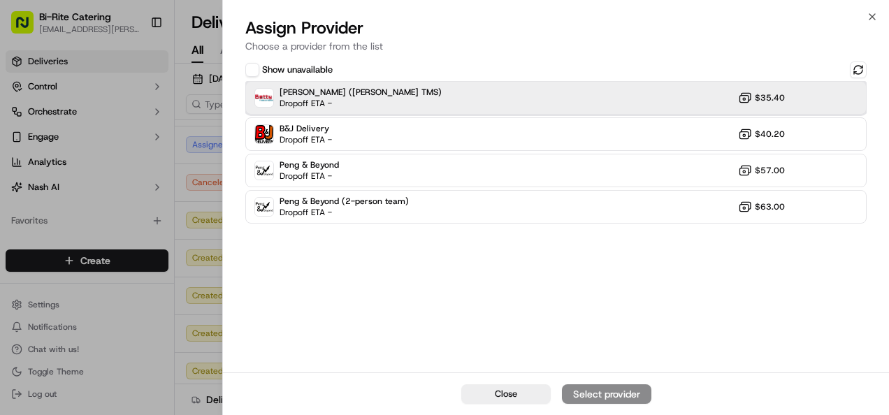
click at [665, 104] on div "[PERSON_NAME] ([PERSON_NAME] TMS) Dropoff ETA - $35.40" at bounding box center [555, 98] width 621 height 34
click at [873, 12] on icon "button" at bounding box center [872, 16] width 11 height 11
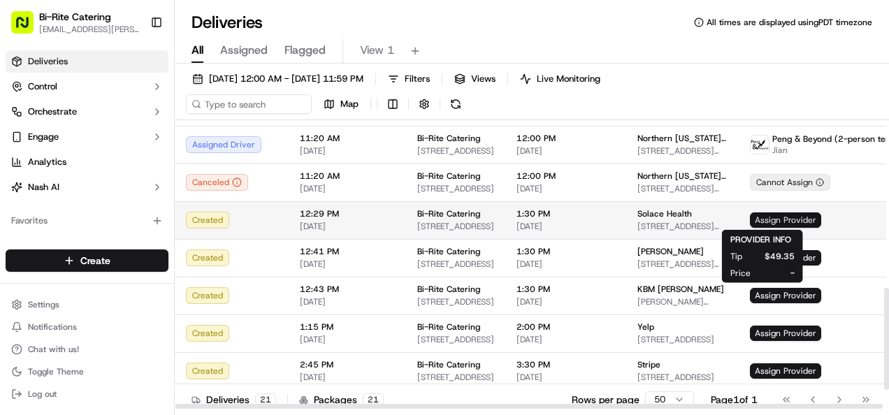
click at [759, 222] on span "Assign Provider" at bounding box center [785, 219] width 71 height 15
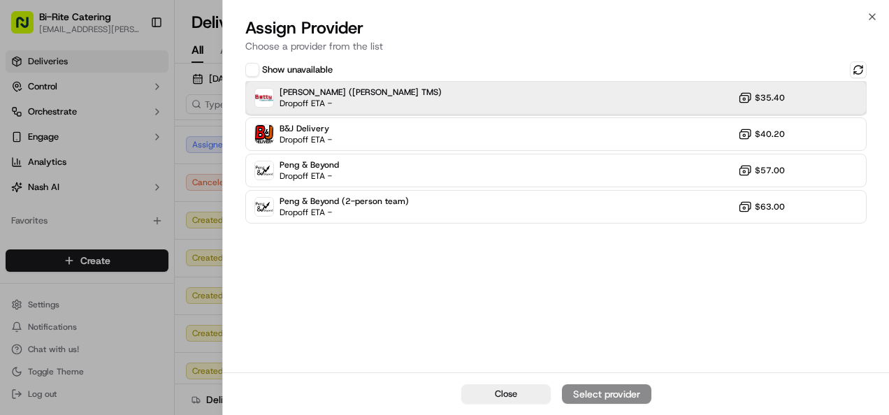
click at [583, 101] on div "[PERSON_NAME] ([PERSON_NAME] TMS) Dropoff ETA - $35.40" at bounding box center [555, 98] width 621 height 34
click at [597, 391] on div "Assign Provider" at bounding box center [606, 394] width 68 height 14
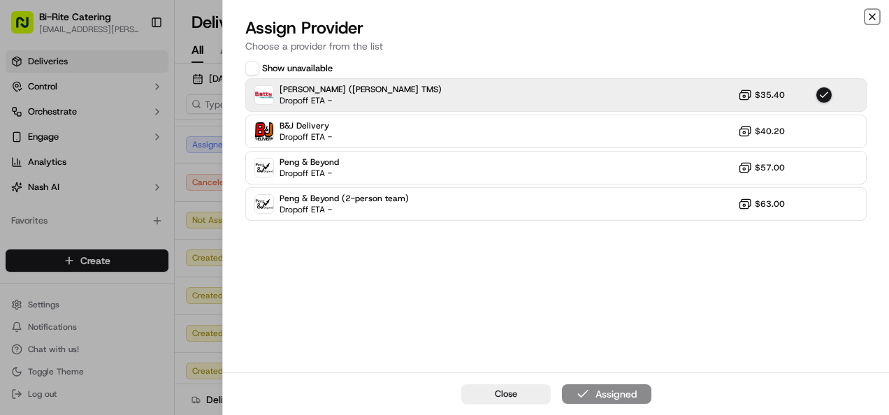
click at [872, 18] on icon "button" at bounding box center [872, 16] width 11 height 11
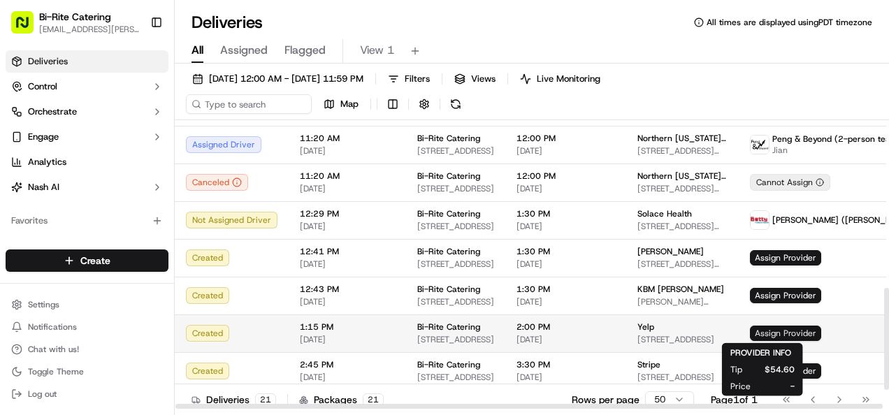
click at [750, 335] on span "Assign Provider" at bounding box center [785, 333] width 71 height 15
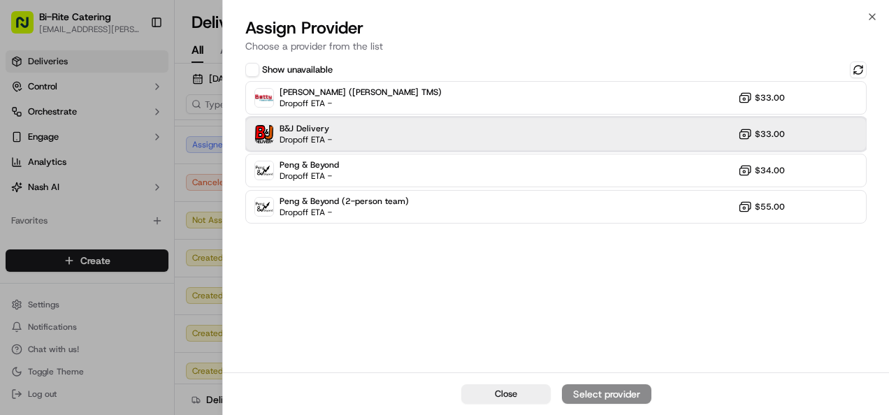
click at [607, 145] on div "B&J Delivery Dropoff ETA - $33.00" at bounding box center [555, 134] width 621 height 34
click at [616, 395] on div "Assign Provider" at bounding box center [606, 394] width 68 height 14
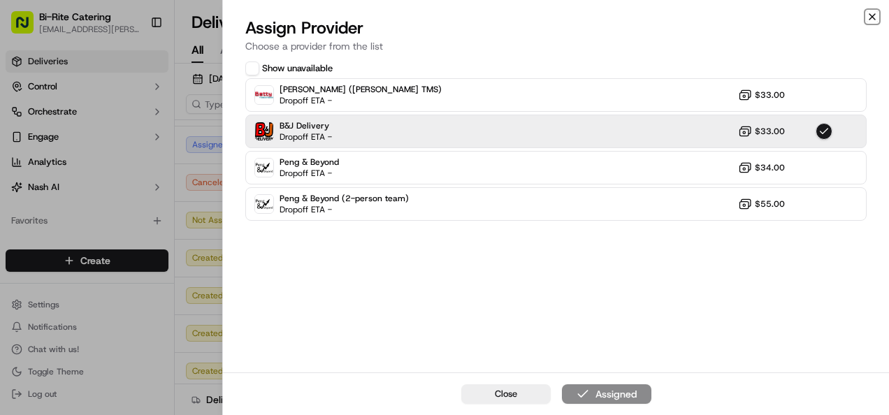
click at [877, 13] on icon "button" at bounding box center [872, 16] width 11 height 11
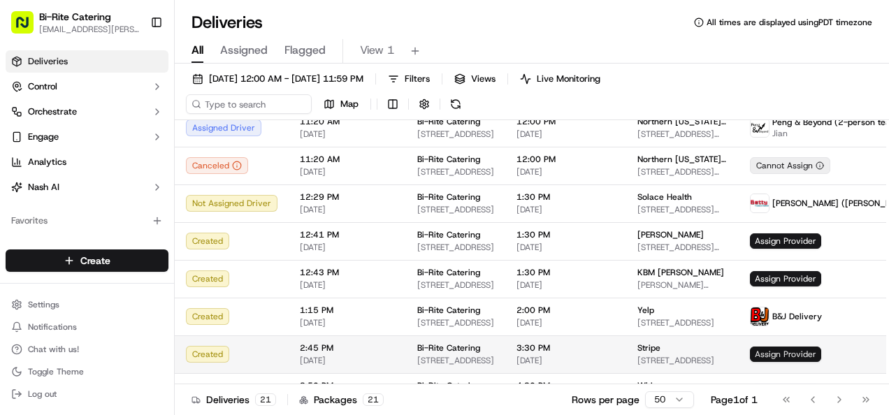
scroll to position [531, 0]
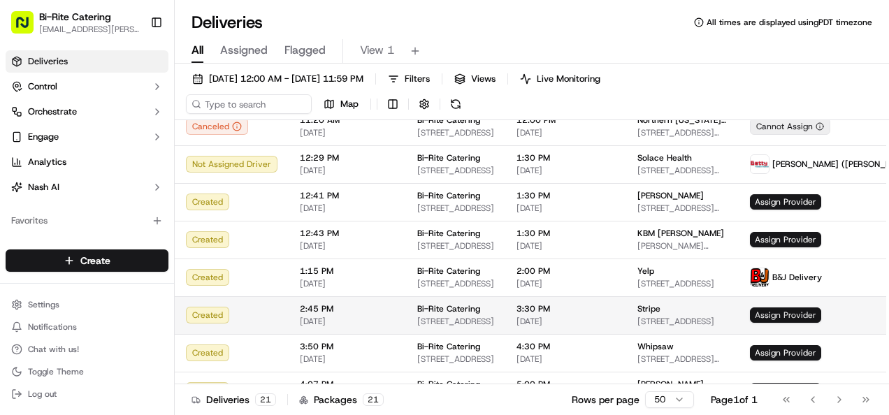
click at [772, 318] on span "Assign Provider" at bounding box center [785, 315] width 71 height 15
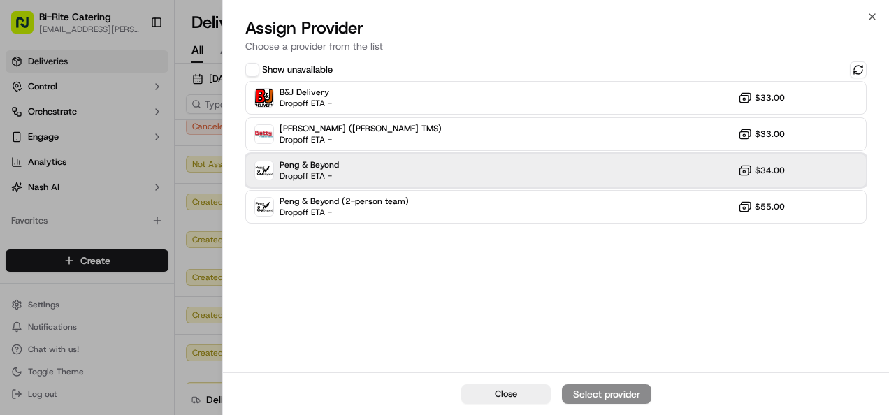
click at [611, 173] on div "Peng & Beyond Dropoff ETA - $34.00" at bounding box center [555, 171] width 621 height 34
click at [620, 388] on div "Assign Provider" at bounding box center [606, 394] width 68 height 14
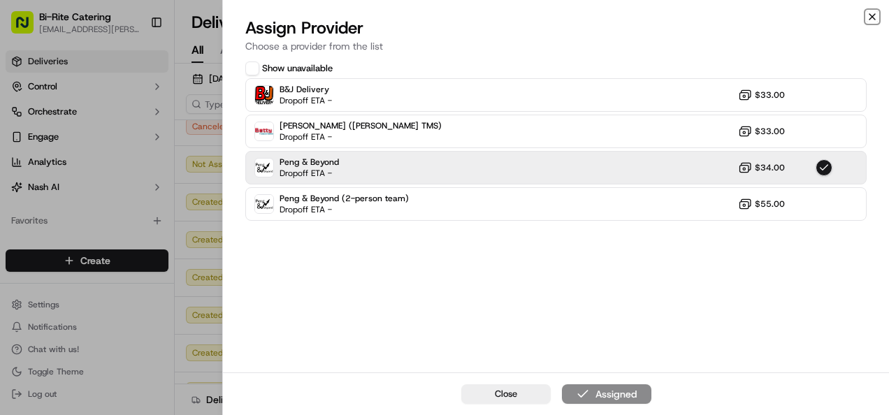
click at [872, 15] on icon "button" at bounding box center [872, 16] width 11 height 11
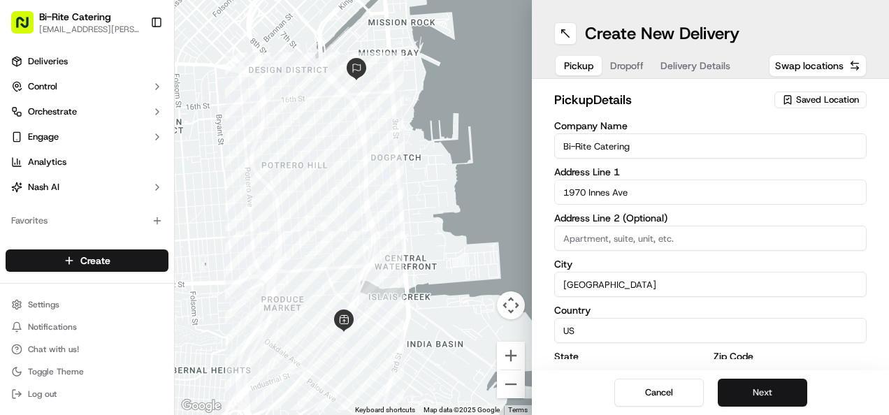
click at [768, 395] on button "Next" at bounding box center [762, 393] width 89 height 28
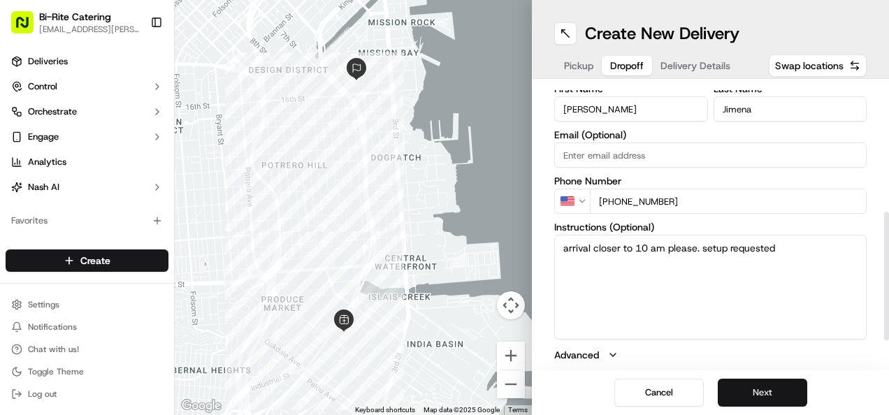
scroll to position [342, 0]
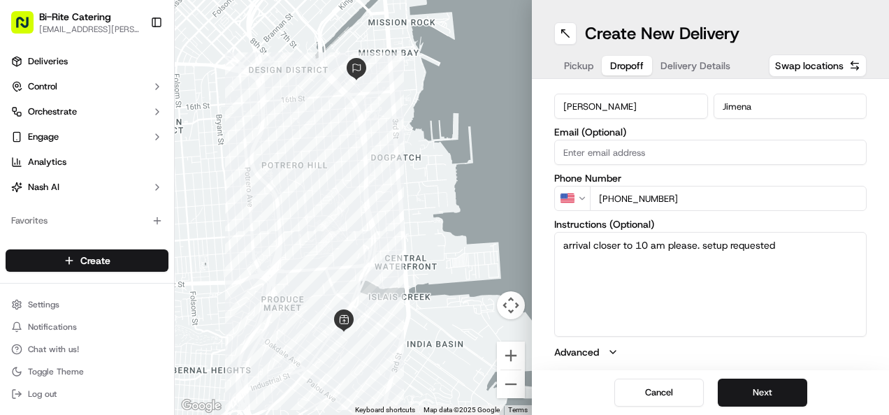
click at [793, 245] on textarea "arrival closer to 10 am please. setup requested" at bounding box center [710, 284] width 312 height 105
click at [784, 393] on button "Next" at bounding box center [762, 393] width 89 height 28
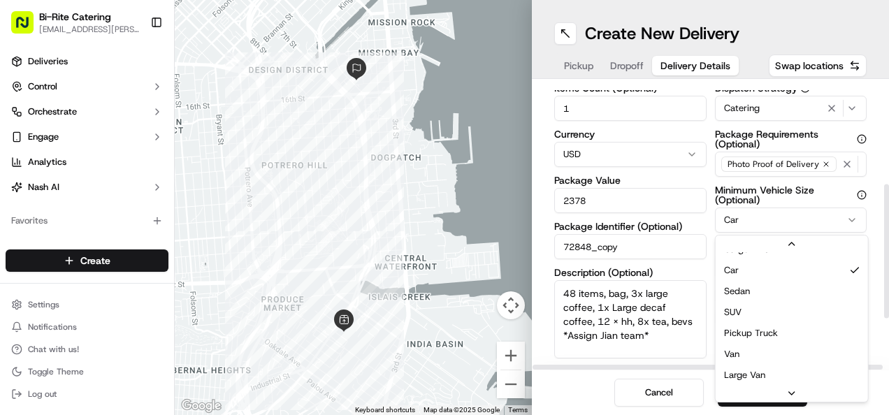
scroll to position [80, 0]
click at [742, 356] on div "Dispatch Strategy Catering Package Requirements (Optional) Photo Proof of Deliv…" at bounding box center [791, 220] width 152 height 275
click at [837, 215] on html "Bi-Rite Catering lupe.muniz@biritemarket.com Toggle Sidebar Deliveries Control …" at bounding box center [444, 207] width 889 height 415
click at [742, 290] on div "$ 5 $ 10 $ 15 $ 30 $ 50" at bounding box center [791, 306] width 152 height 39
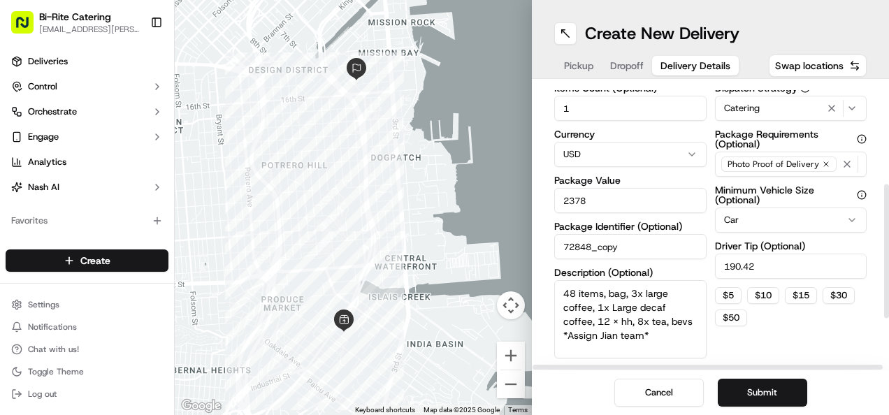
click at [644, 331] on textarea "48 items, bag, 3x large coffee, 1x Large decaf coffee, 12 x hh, 8x tea, bevs *A…" at bounding box center [630, 319] width 152 height 78
type textarea "48 items, bag, 3x large coffee, 1x Large decaf coffee, 12 x hh, 8x tea, bevs *A…"
click at [737, 390] on button "Submit" at bounding box center [762, 393] width 89 height 28
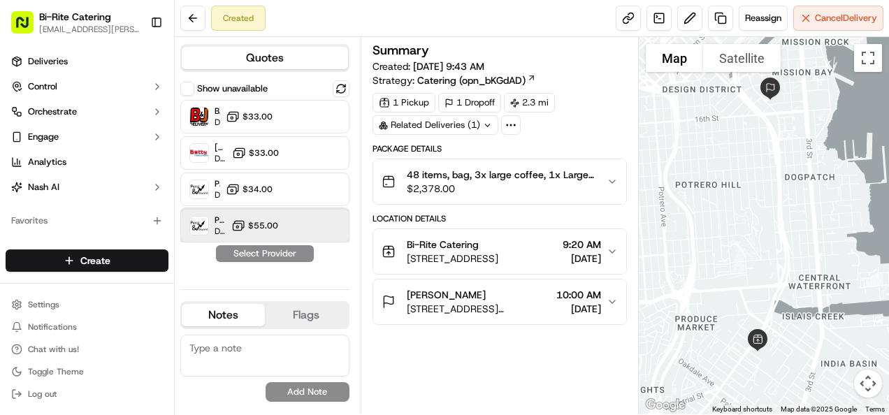
click at [324, 240] on div "Peng & Beyond (2-person team) Dropoff ETA - $55.00" at bounding box center [264, 226] width 169 height 34
click at [299, 247] on button "Assign Provider" at bounding box center [264, 253] width 99 height 17
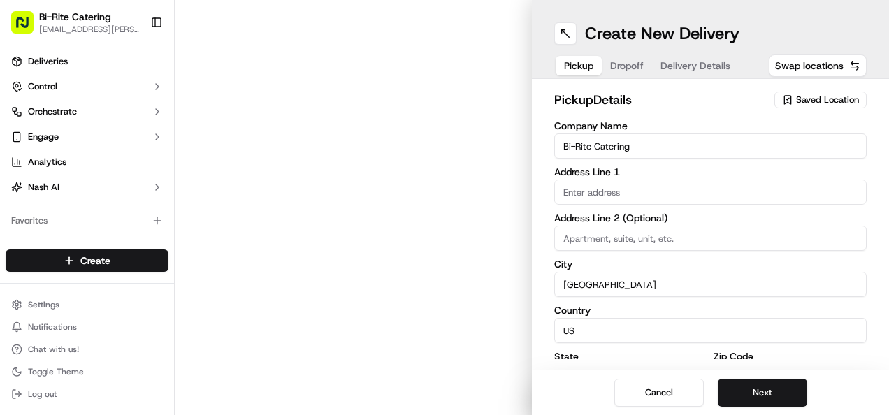
type input "1970 Innes Ave"
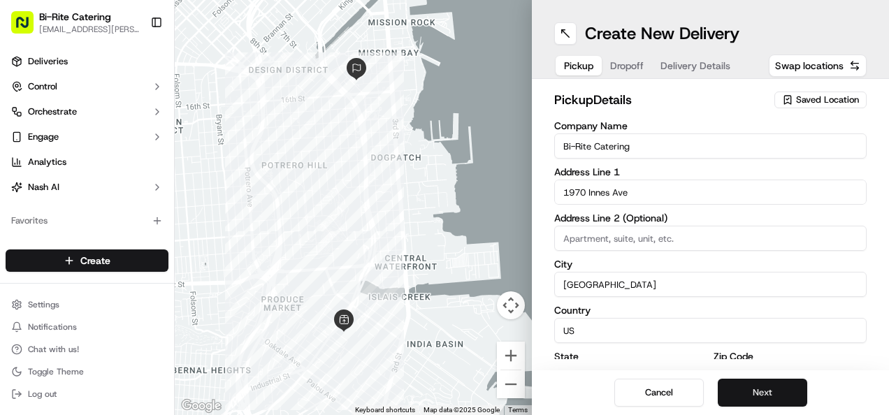
click at [762, 396] on button "Next" at bounding box center [762, 393] width 89 height 28
click at [748, 399] on button "Next" at bounding box center [762, 393] width 89 height 28
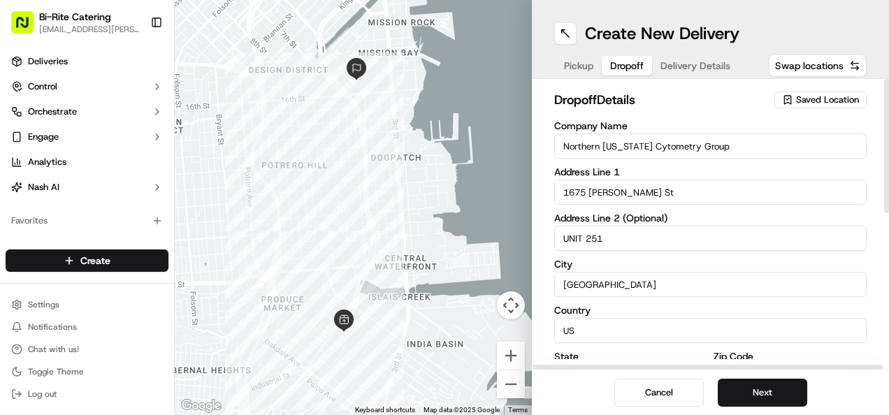
click at [615, 64] on span "Dropoff" at bounding box center [627, 66] width 34 height 14
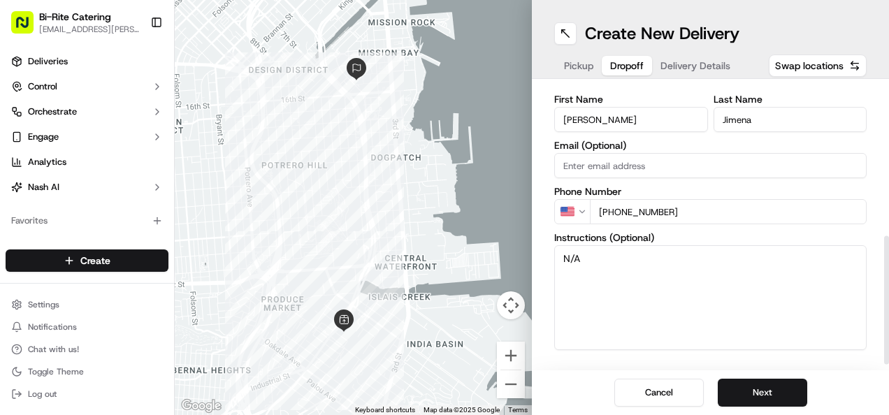
scroll to position [331, 0]
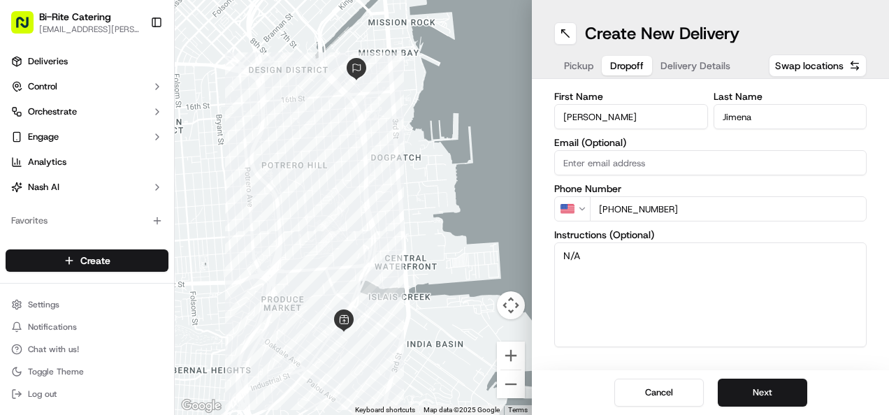
click at [590, 261] on textarea "N/A" at bounding box center [710, 295] width 312 height 105
type textarea "N"
type textarea "set up"
click at [778, 398] on button "Next" at bounding box center [762, 393] width 89 height 28
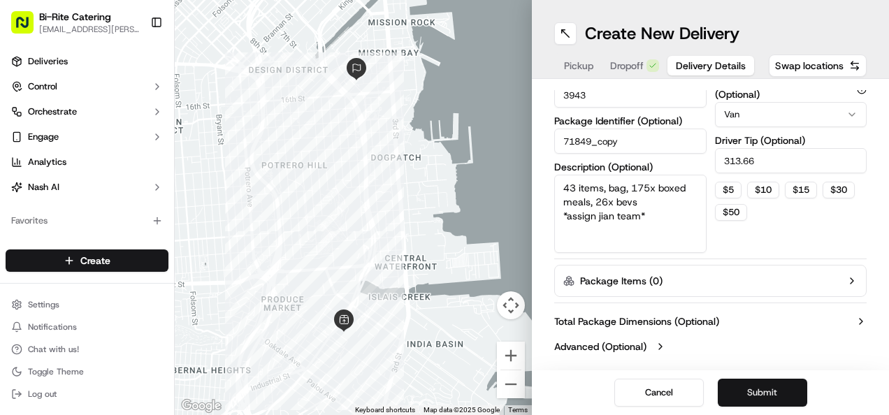
scroll to position [315, 0]
click at [656, 192] on textarea "43 items, bag, 175x boxed meals, 26x bevs *assign jian team*" at bounding box center [630, 215] width 152 height 78
click at [688, 189] on textarea "43 items, bag, boxed meals, 26x bevs *assign jian team*" at bounding box center [630, 215] width 152 height 78
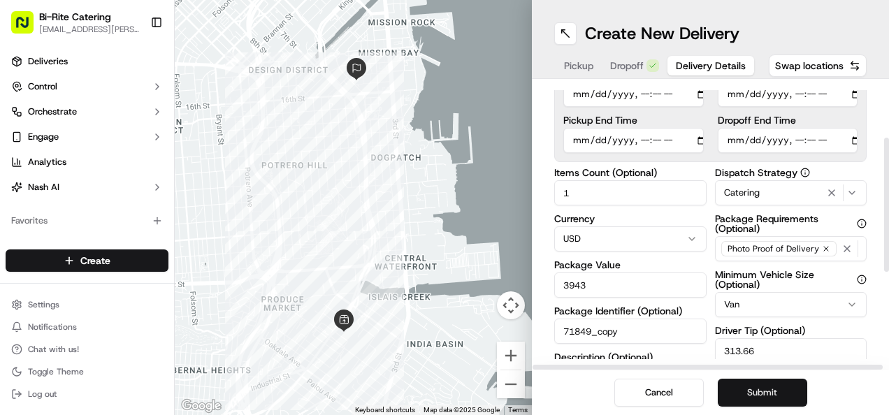
scroll to position [117, 0]
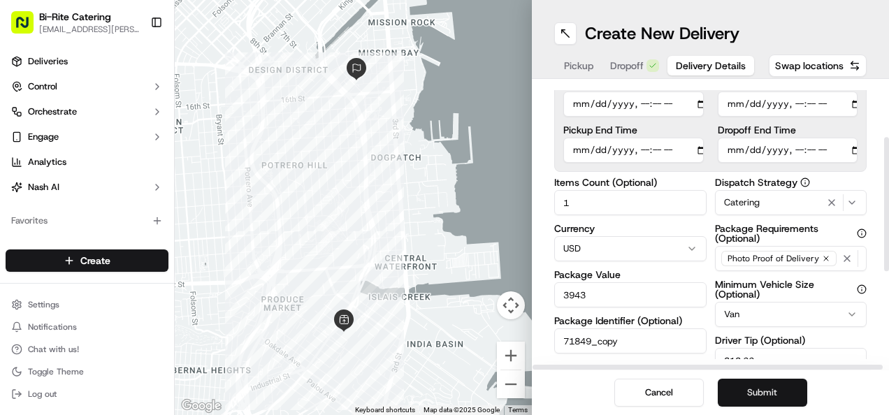
type textarea "43 items, bag, boxed meals (175), 26x bevs *assign peng team*"
click at [744, 386] on button "Submit" at bounding box center [762, 393] width 89 height 28
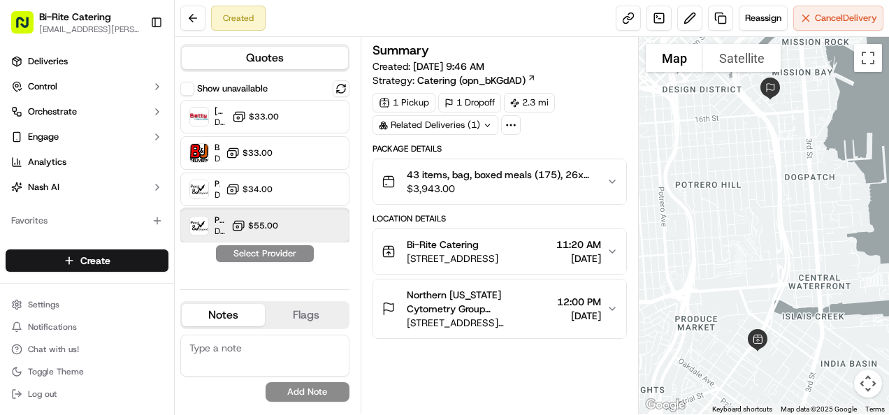
click at [329, 229] on div "Peng & Beyond (2-person team) Dropoff ETA - $55.00" at bounding box center [264, 226] width 169 height 34
click at [296, 247] on button "Assign Provider" at bounding box center [264, 253] width 99 height 17
